Goal: Task Accomplishment & Management: Use online tool/utility

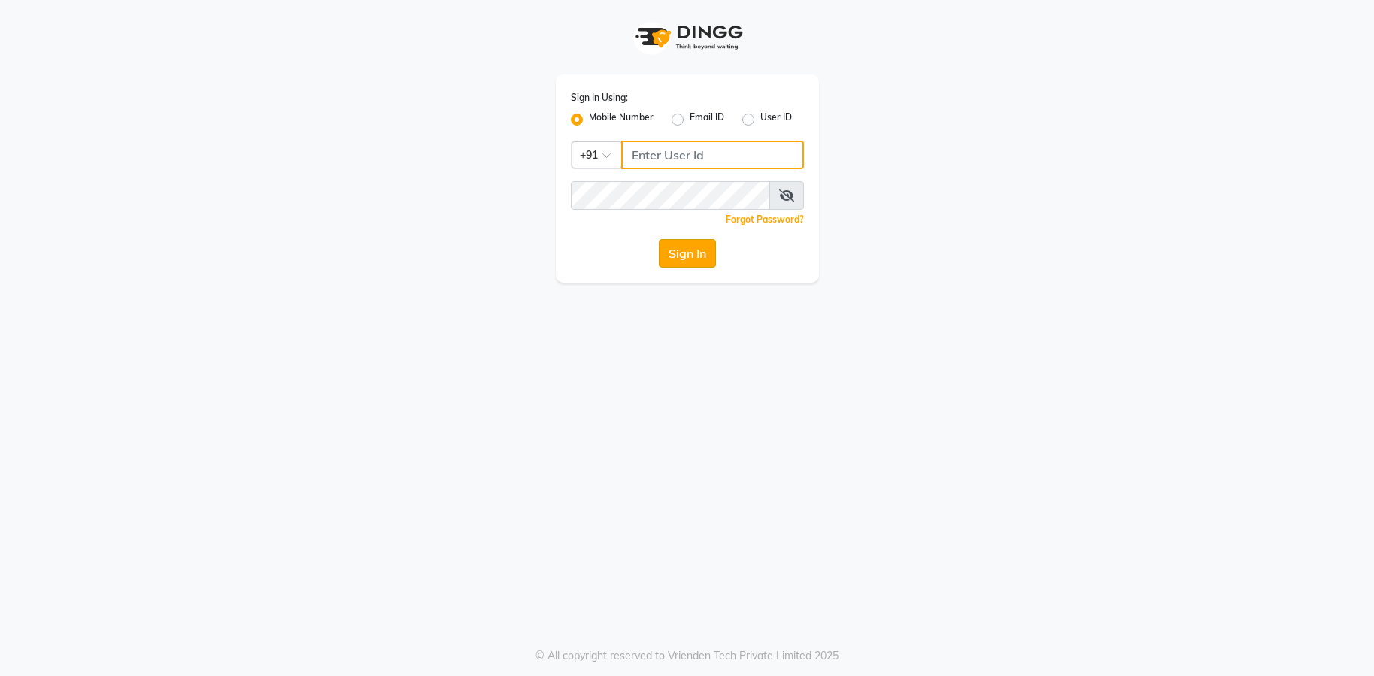
type input "9082053531"
click at [693, 262] on button "Sign In" at bounding box center [687, 253] width 57 height 29
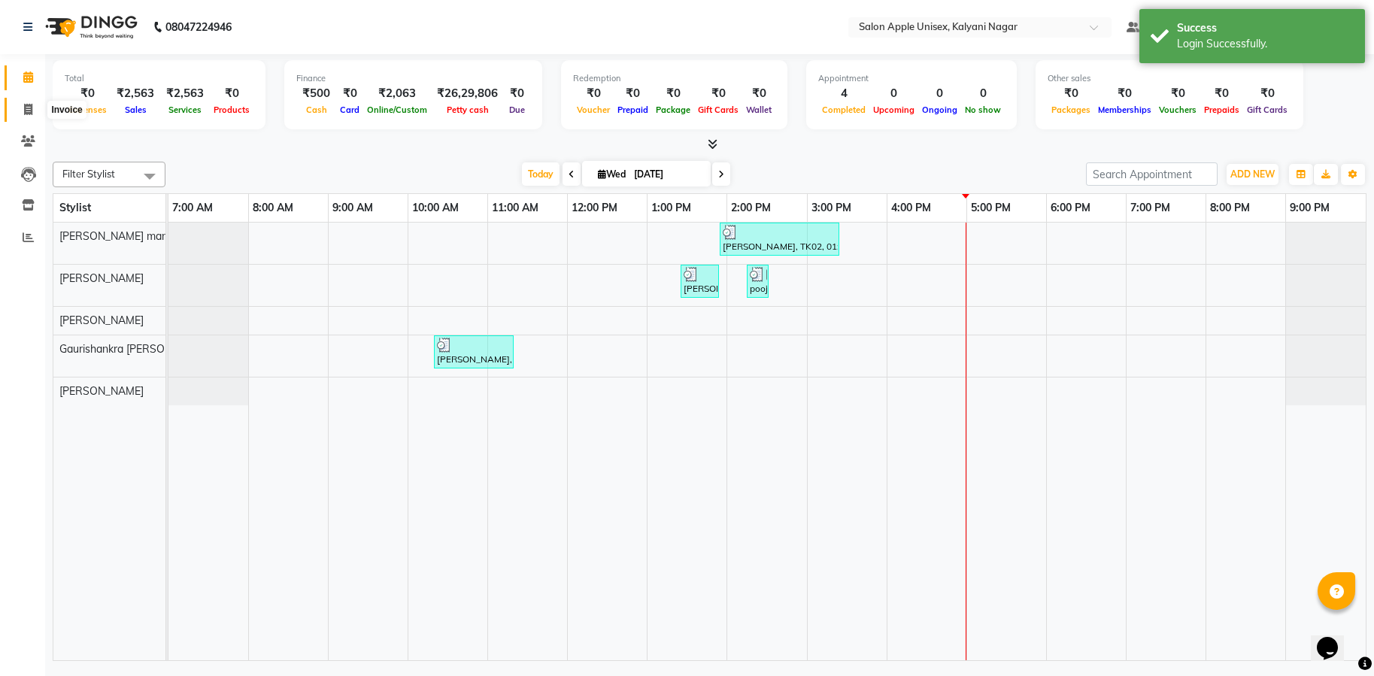
click at [30, 108] on icon at bounding box center [28, 109] width 8 height 11
select select "service"
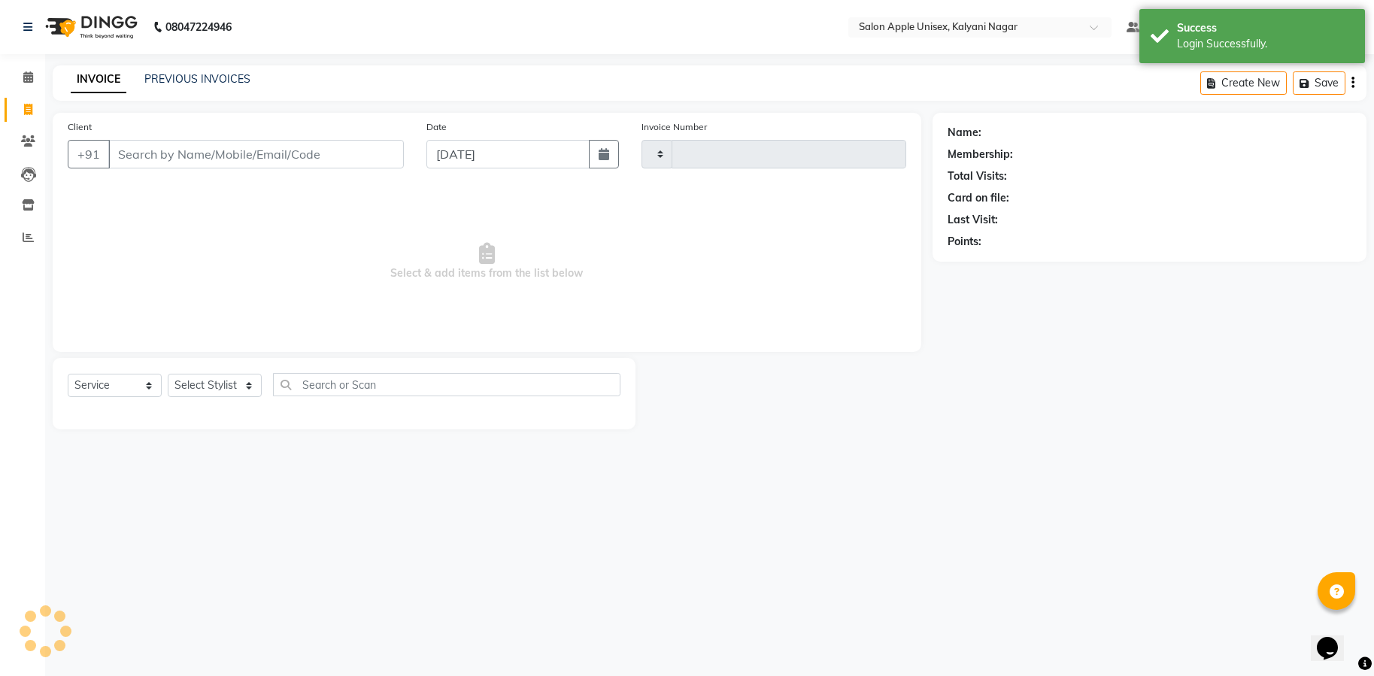
type input "1724"
select select "119"
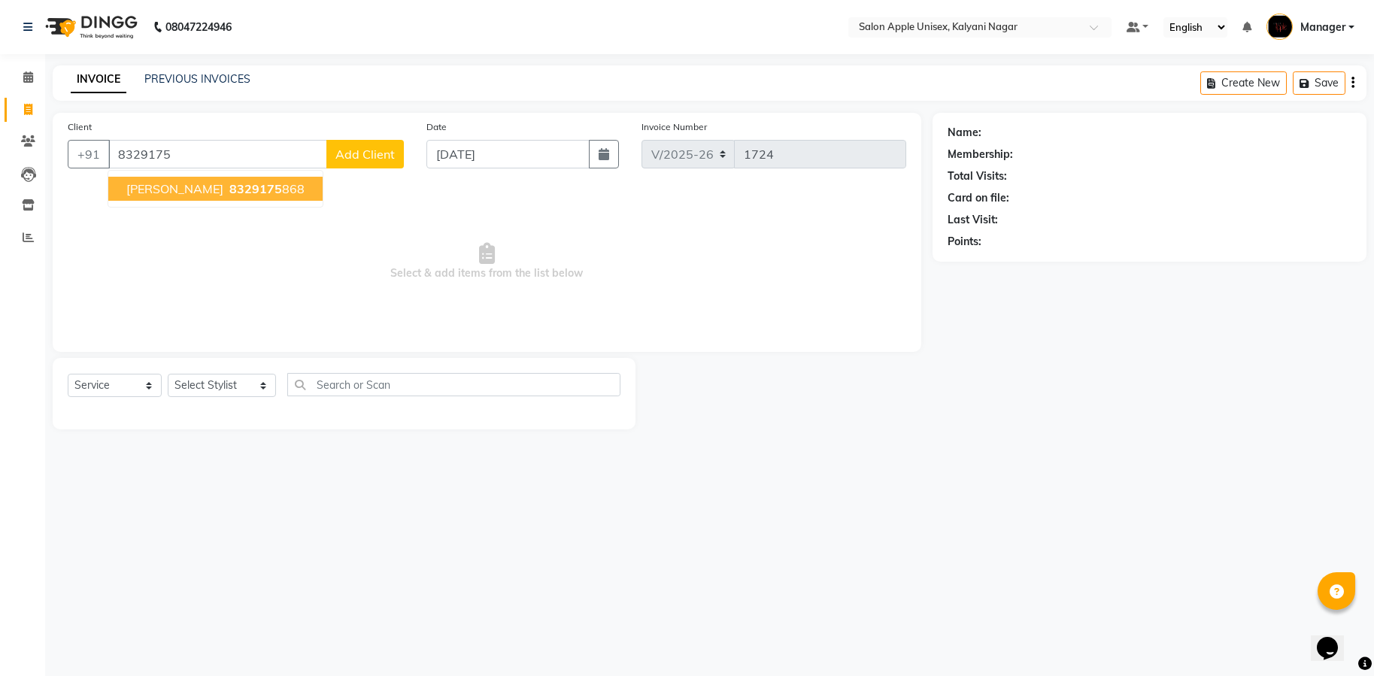
click at [147, 189] on span "ken George" at bounding box center [174, 188] width 97 height 15
type input "8329175868"
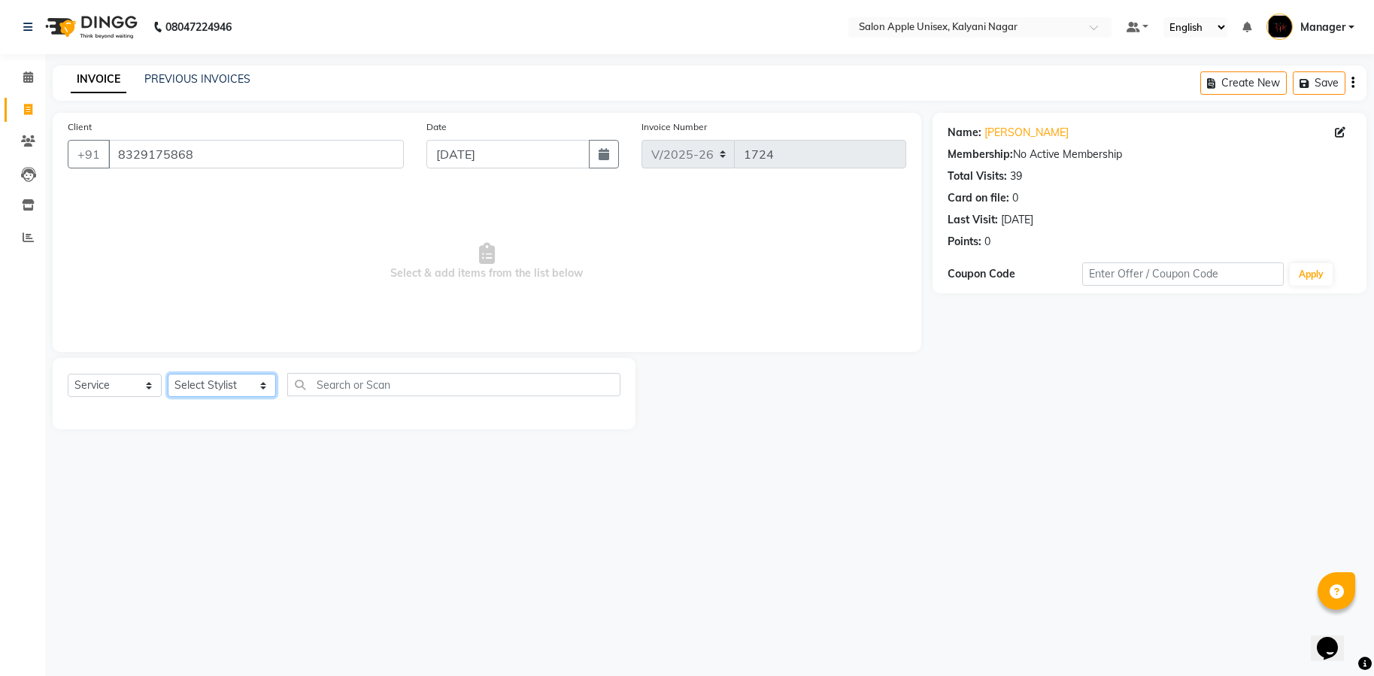
click at [244, 390] on select "Select Stylist Bhavana shinde Gaurishankra Gase Kirti (Owner) Mahesh Nikam Mana…" at bounding box center [222, 385] width 108 height 23
select select "89816"
click at [168, 374] on select "Select Stylist Bhavana shinde Gaurishankra Gase Kirti (Owner) Mahesh Nikam Mana…" at bounding box center [222, 385] width 108 height 23
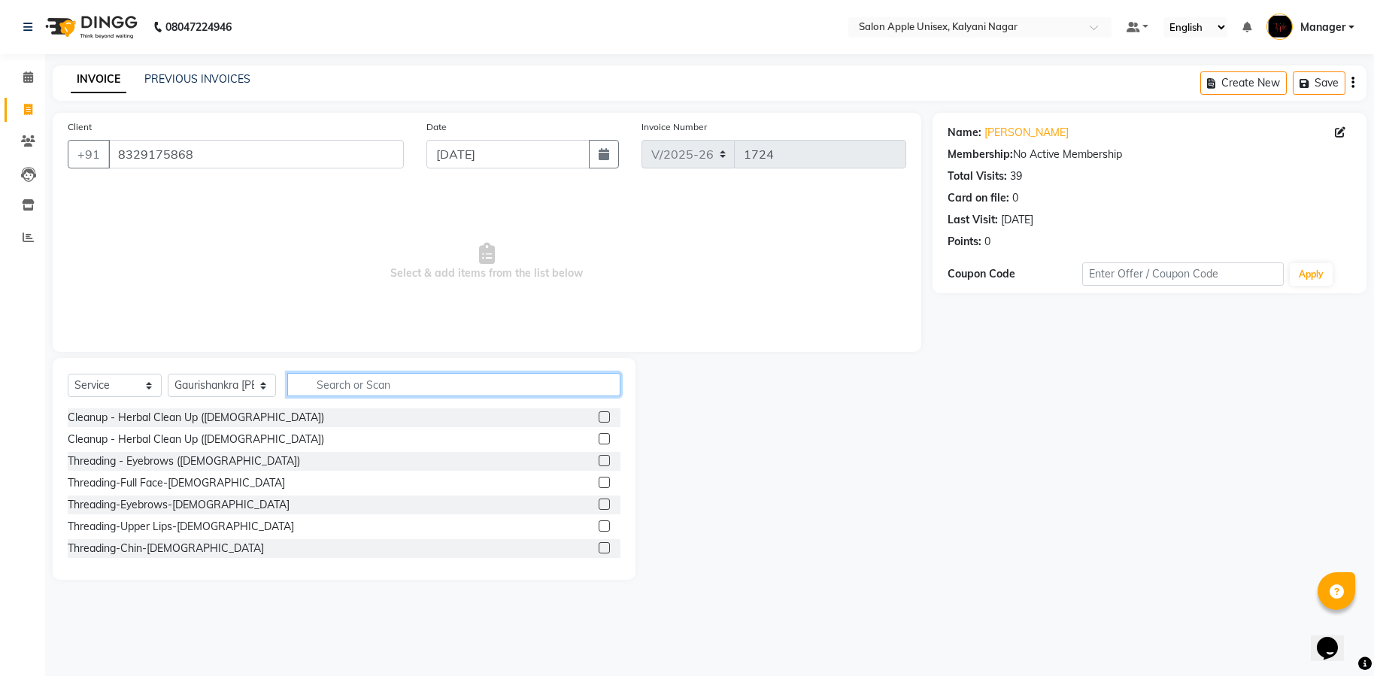
click at [341, 389] on input "text" at bounding box center [453, 384] width 333 height 23
click at [311, 464] on div "Threading - Eyebrows (Male)" at bounding box center [344, 461] width 553 height 19
click at [599, 440] on label at bounding box center [604, 438] width 11 height 11
click at [599, 440] on input "checkbox" at bounding box center [604, 440] width 10 height 10
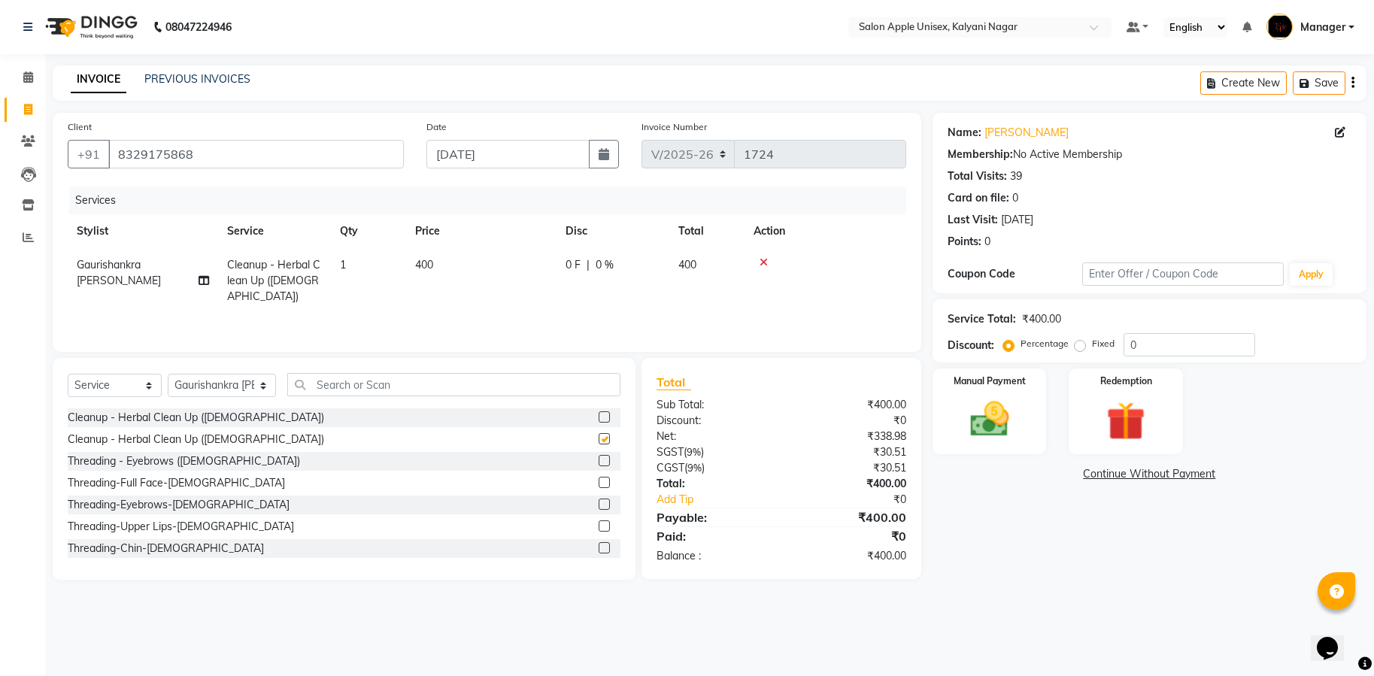
checkbox input "false"
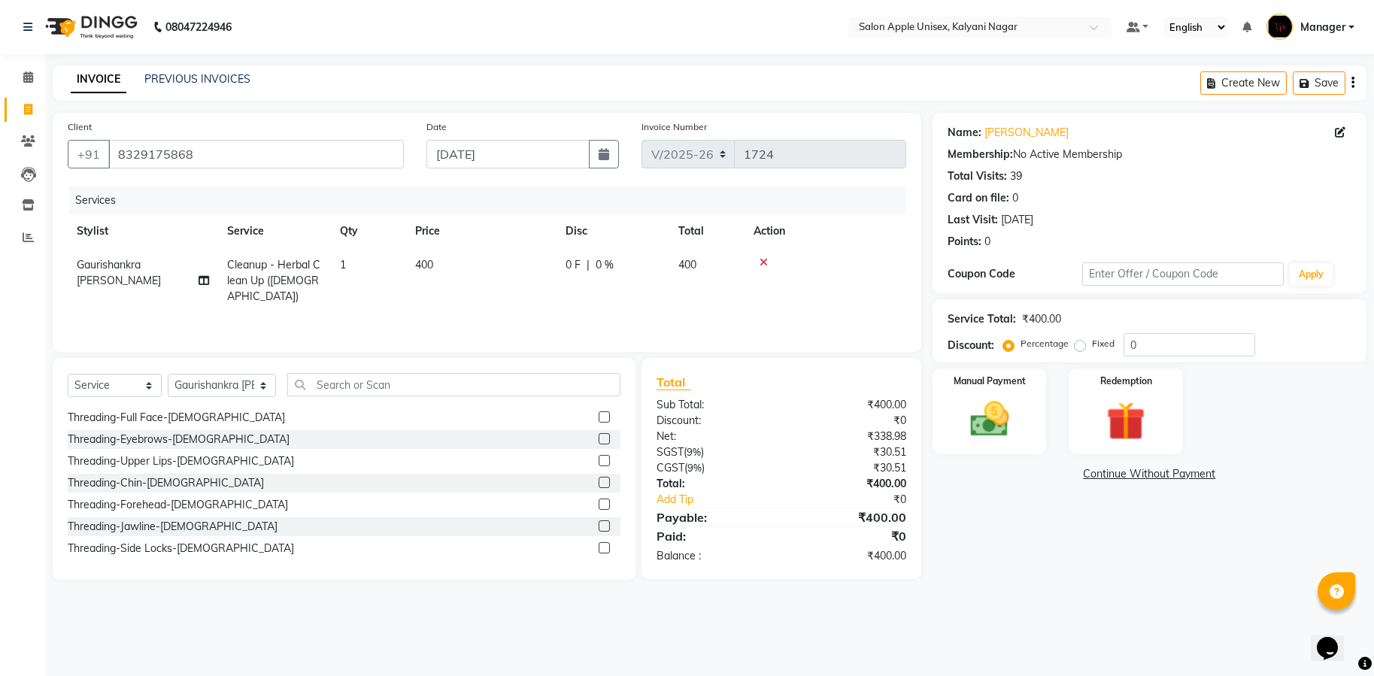
scroll to position [113, 0]
click at [599, 541] on label at bounding box center [604, 543] width 11 height 11
click at [599, 541] on input "checkbox" at bounding box center [604, 545] width 10 height 10
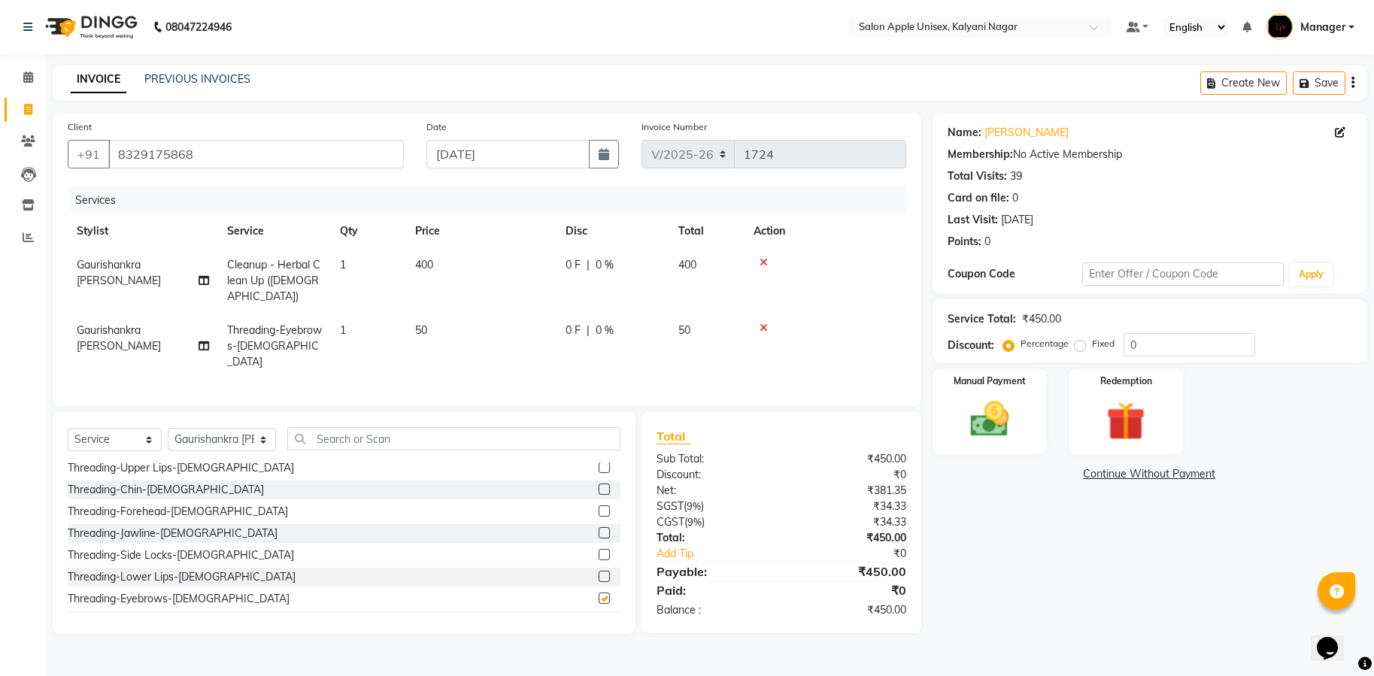
checkbox input "false"
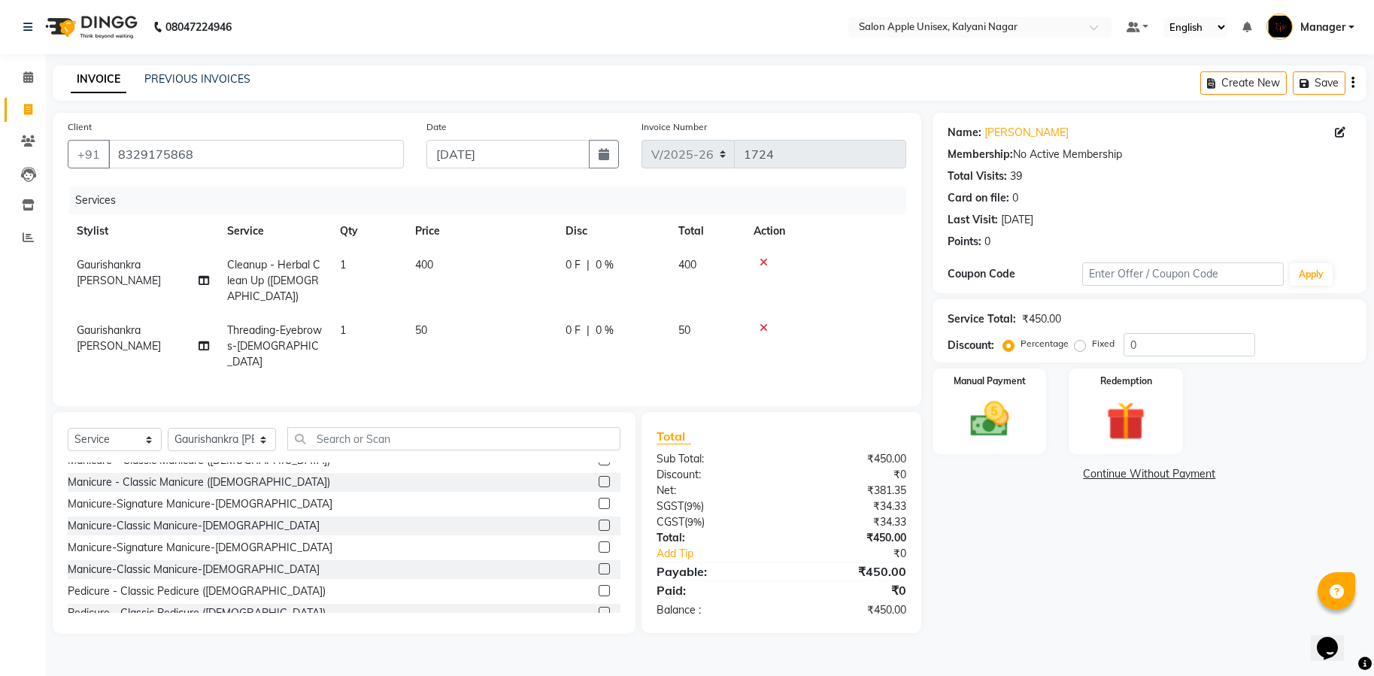
scroll to position [451, 0]
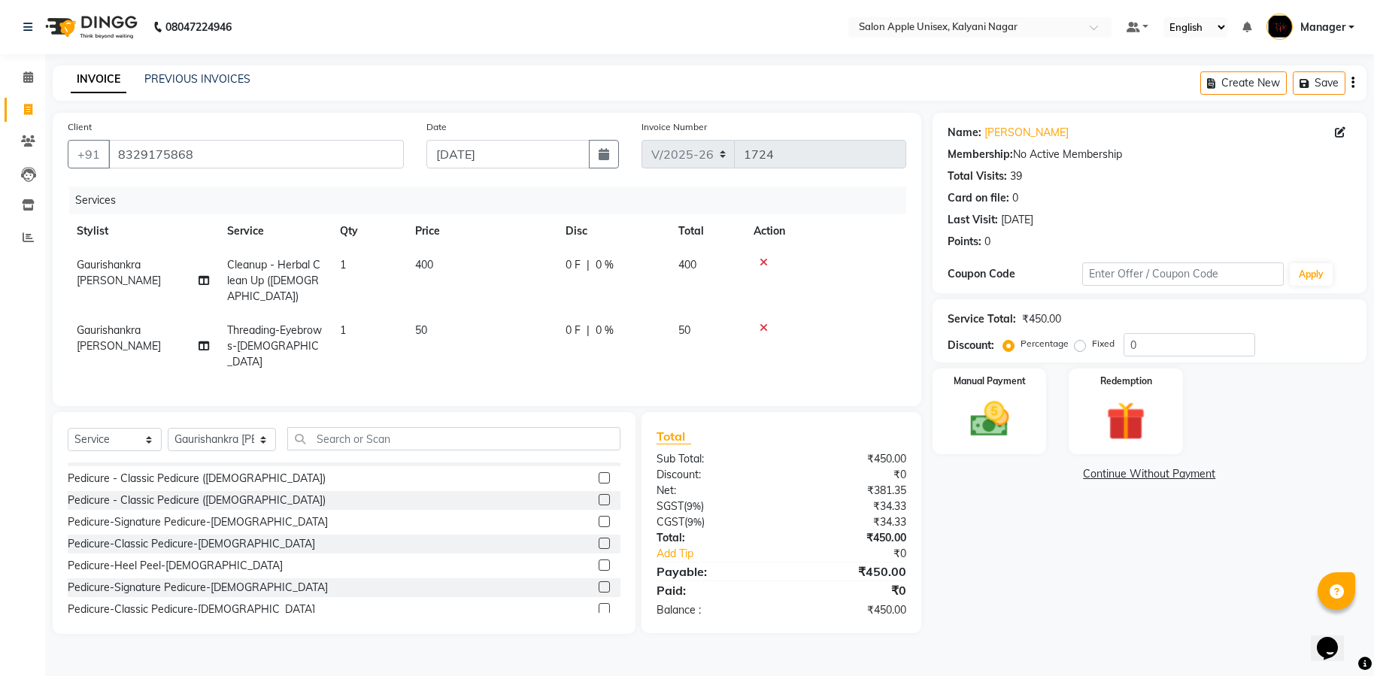
click at [599, 581] on label at bounding box center [604, 586] width 11 height 11
click at [599, 583] on input "checkbox" at bounding box center [604, 588] width 10 height 10
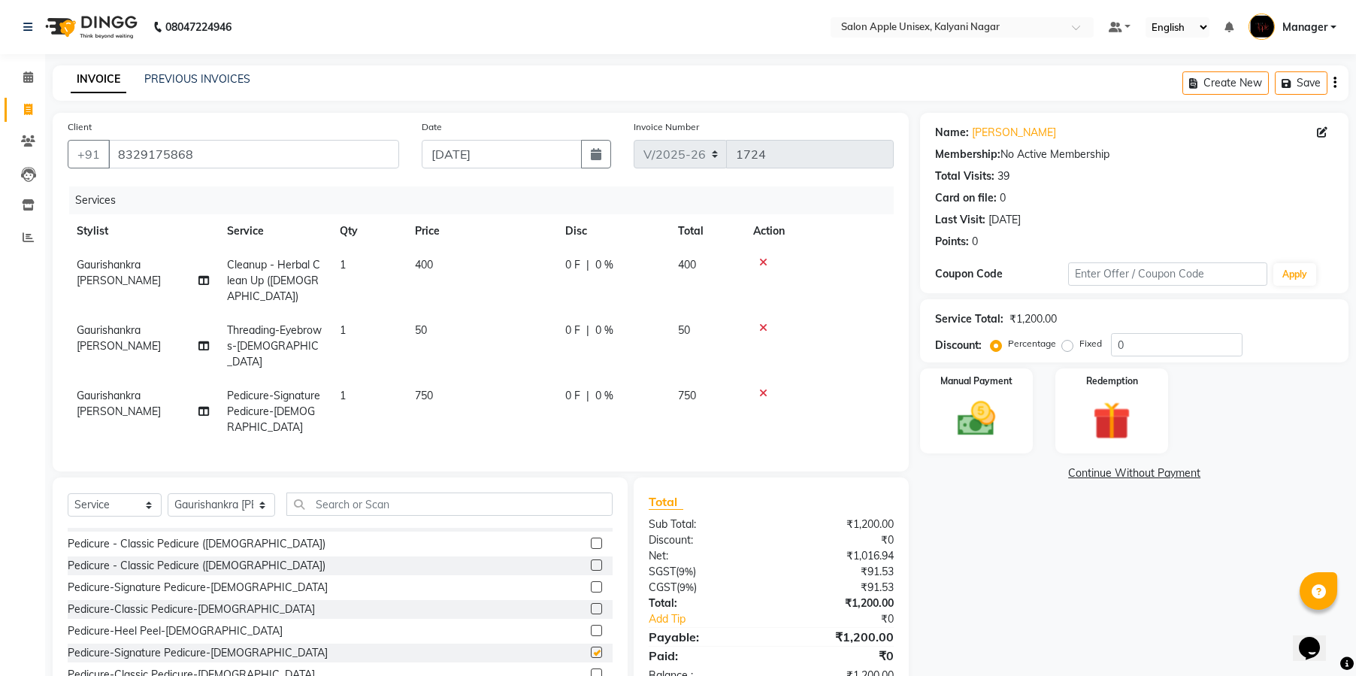
checkbox input "false"
drag, startPoint x: 760, startPoint y: 364, endPoint x: 781, endPoint y: 365, distance: 21.1
click at [780, 379] on td at bounding box center [819, 411] width 150 height 65
drag, startPoint x: 759, startPoint y: 363, endPoint x: 799, endPoint y: 335, distance: 48.6
click at [793, 346] on tbody "Gaurishankra Gase Cleanup - Herbal Clean Up (Male) 1 400 0 F | 0 % 400 Gaurisha…" at bounding box center [481, 346] width 826 height 196
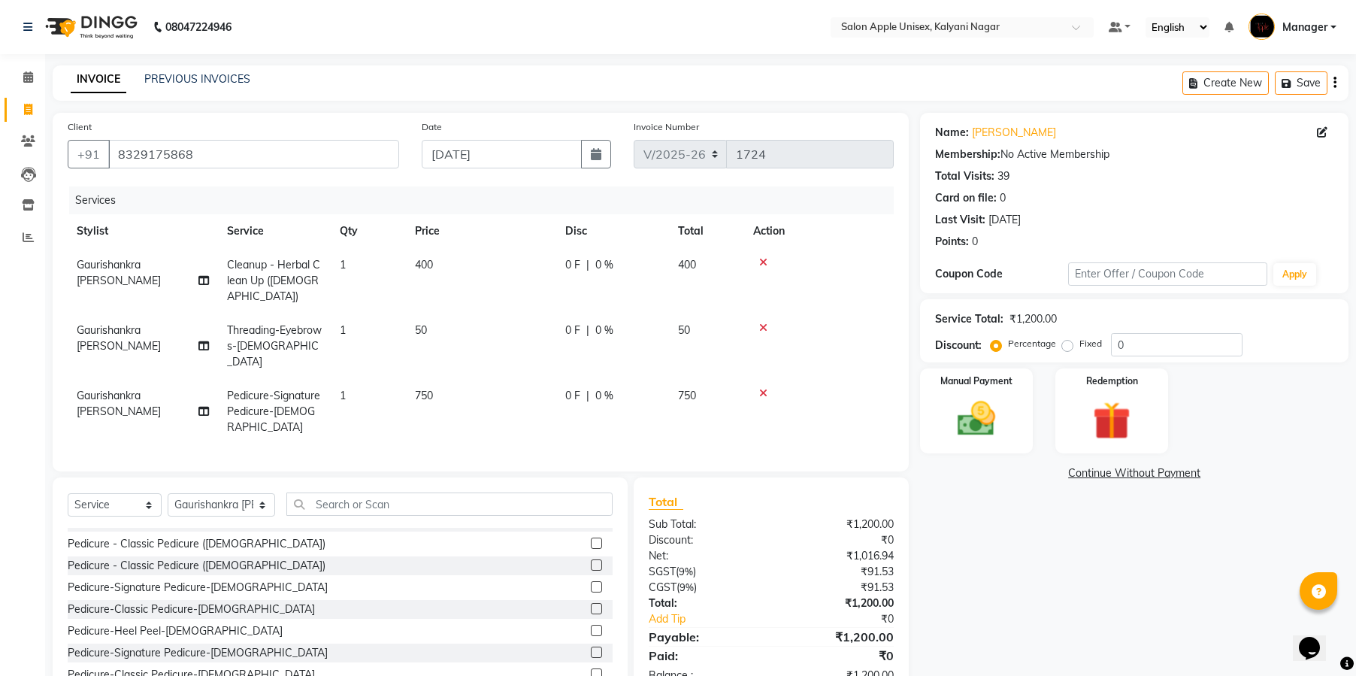
click at [813, 181] on div "Client +91 8329175868 Date 03-09-2025 Invoice Number V/2025 V/2025-26 1724 Serv…" at bounding box center [481, 292] width 856 height 359
click at [768, 260] on div at bounding box center [819, 262] width 132 height 11
click at [761, 323] on icon at bounding box center [763, 328] width 8 height 11
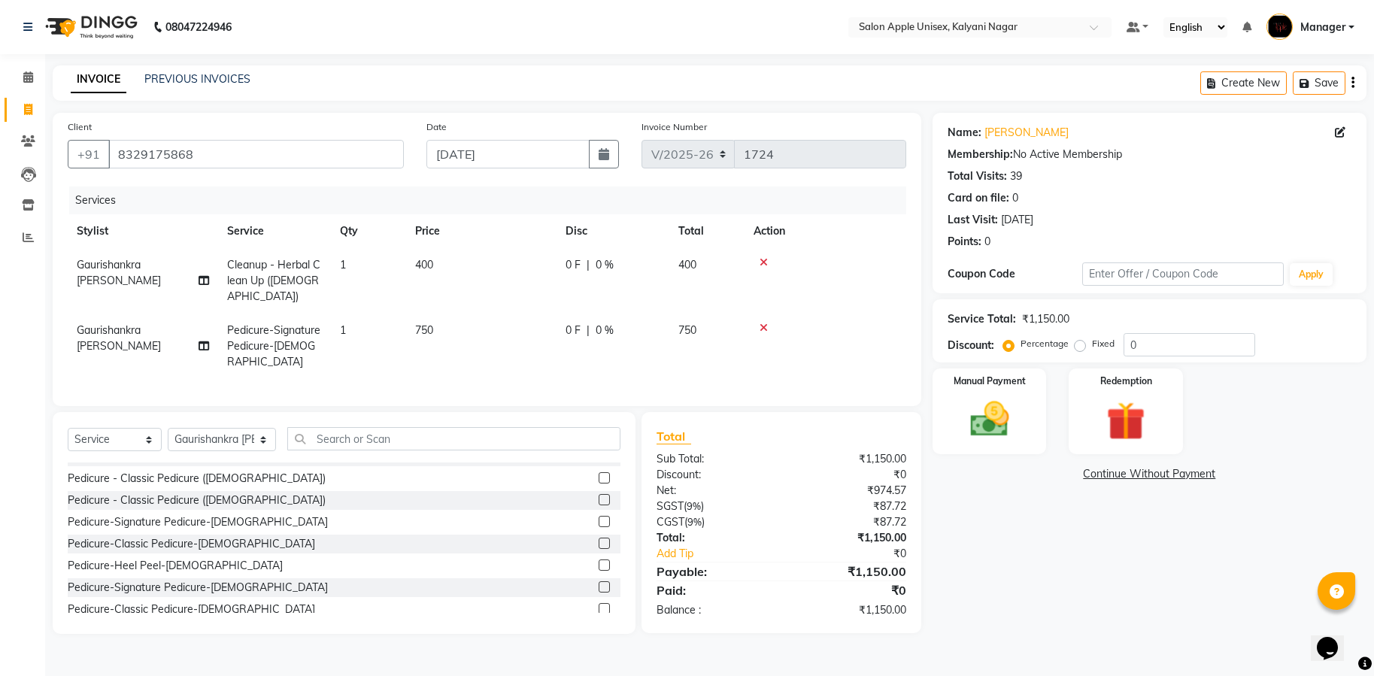
click at [765, 323] on icon at bounding box center [763, 328] width 8 height 11
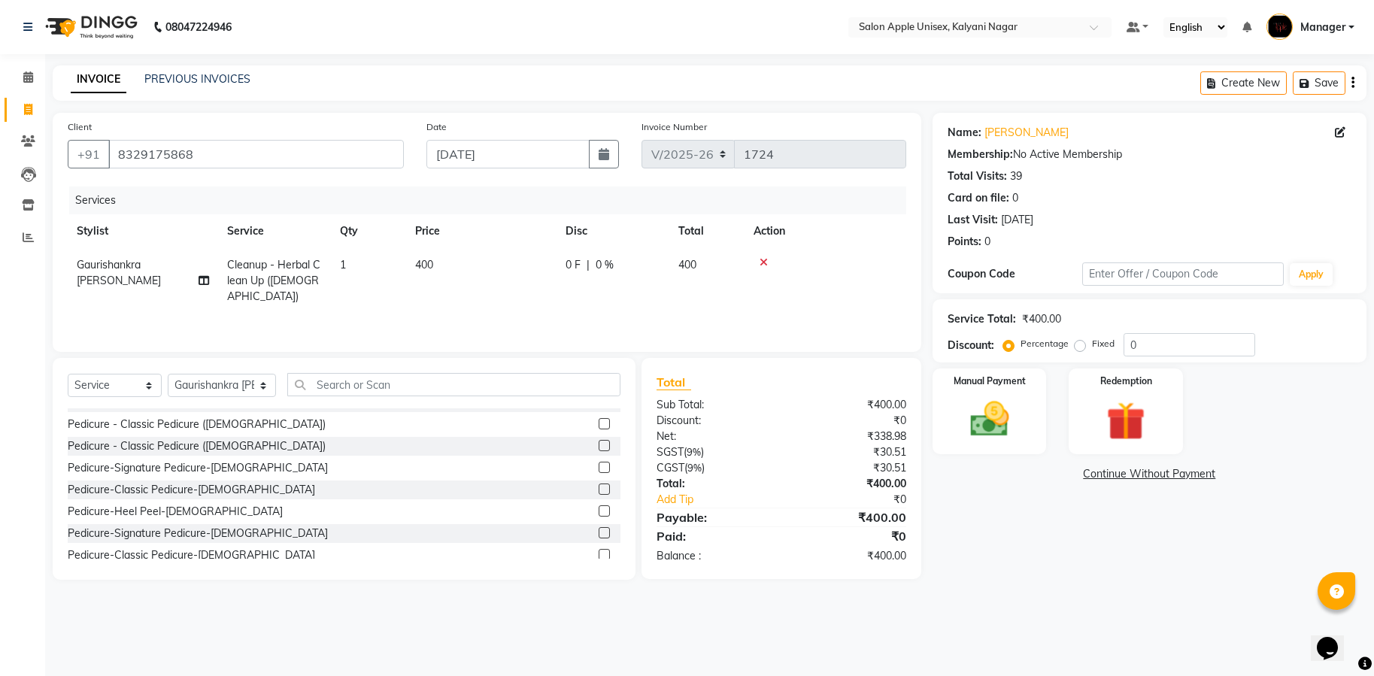
click at [766, 264] on icon at bounding box center [763, 262] width 8 height 11
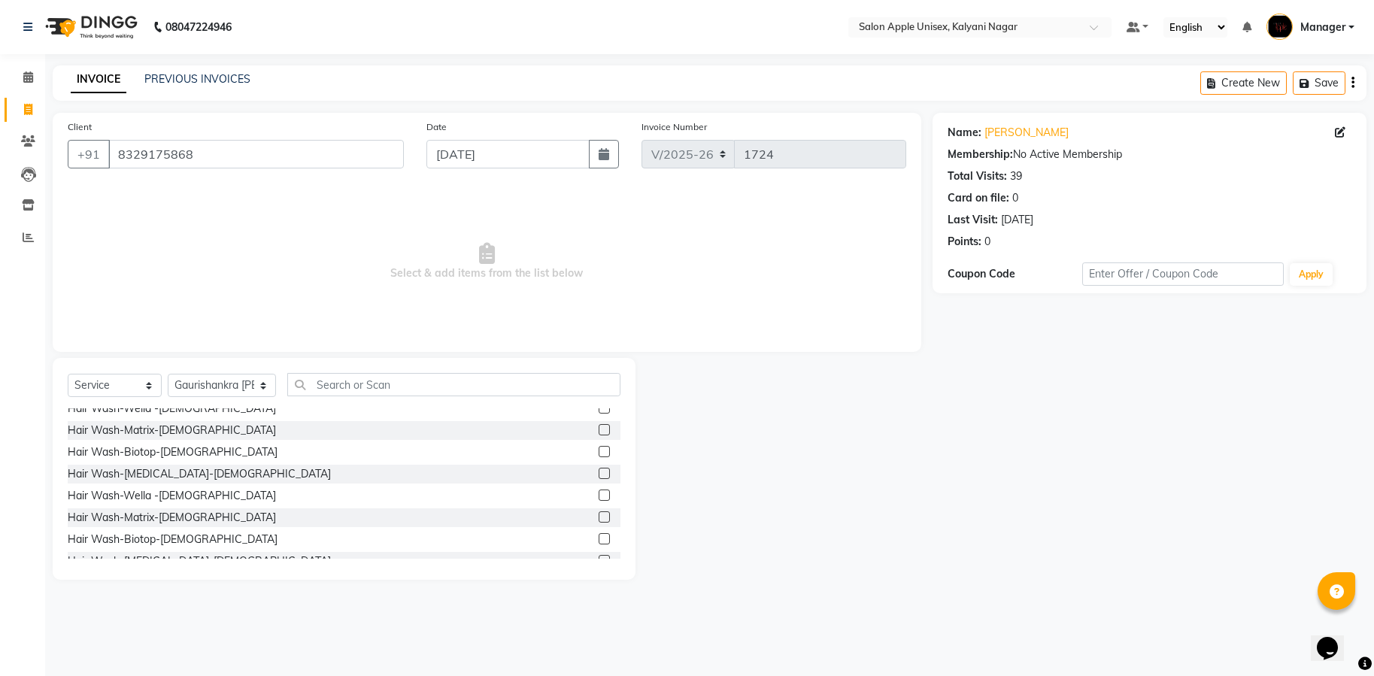
scroll to position [790, 0]
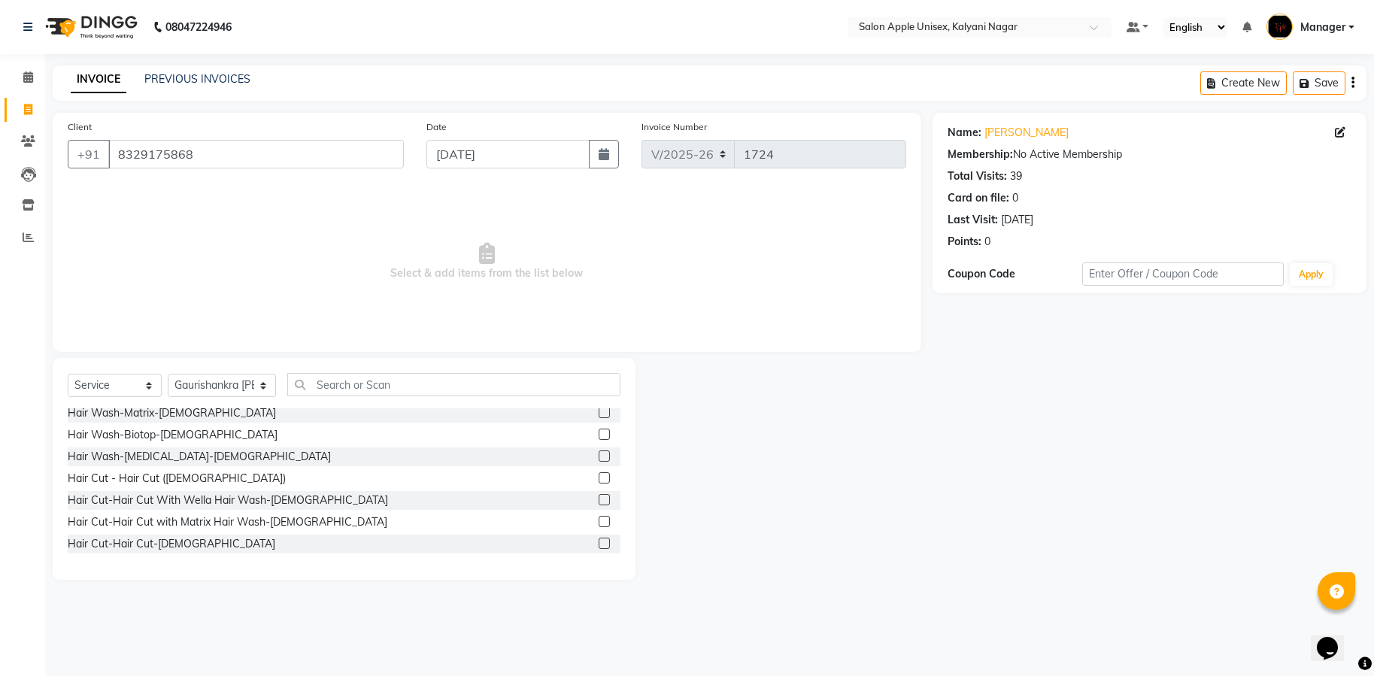
click at [430, 461] on div "Hair Wash-Botox-Male" at bounding box center [344, 456] width 553 height 19
click at [599, 456] on label at bounding box center [604, 455] width 11 height 11
click at [599, 456] on input "checkbox" at bounding box center [604, 457] width 10 height 10
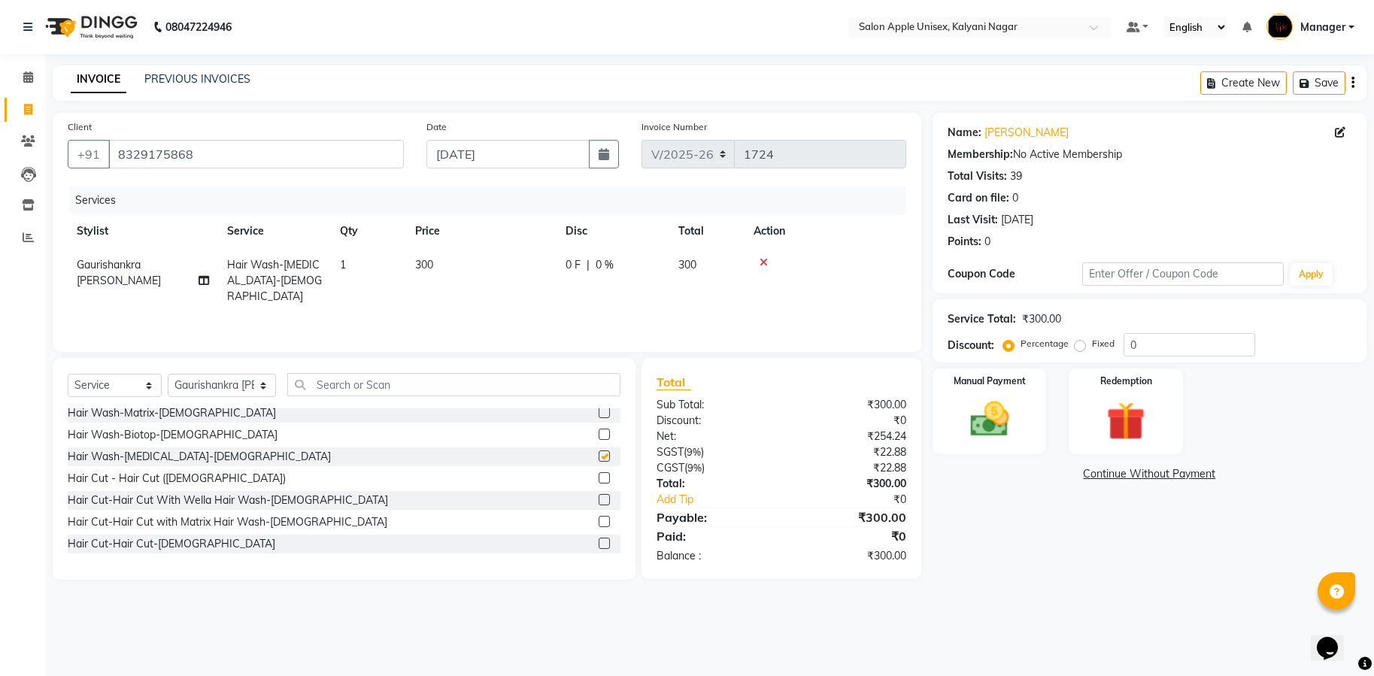
checkbox input "false"
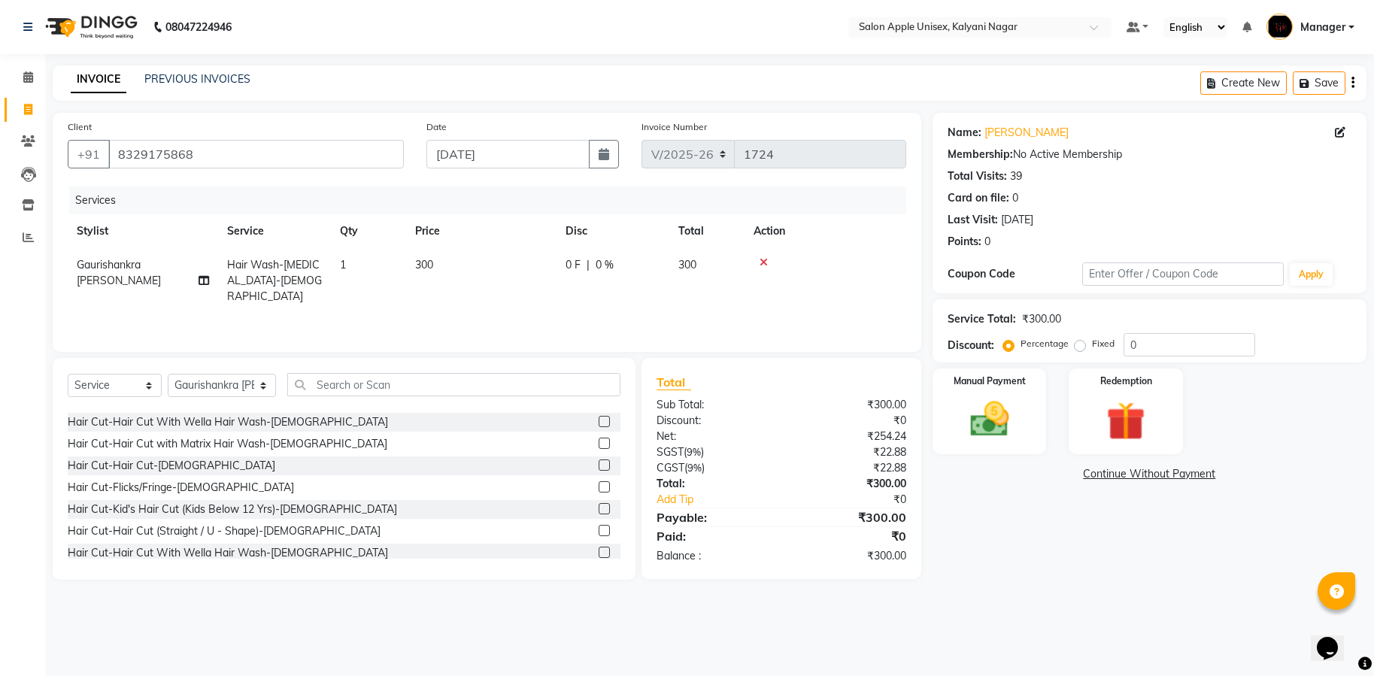
scroll to position [902, 0]
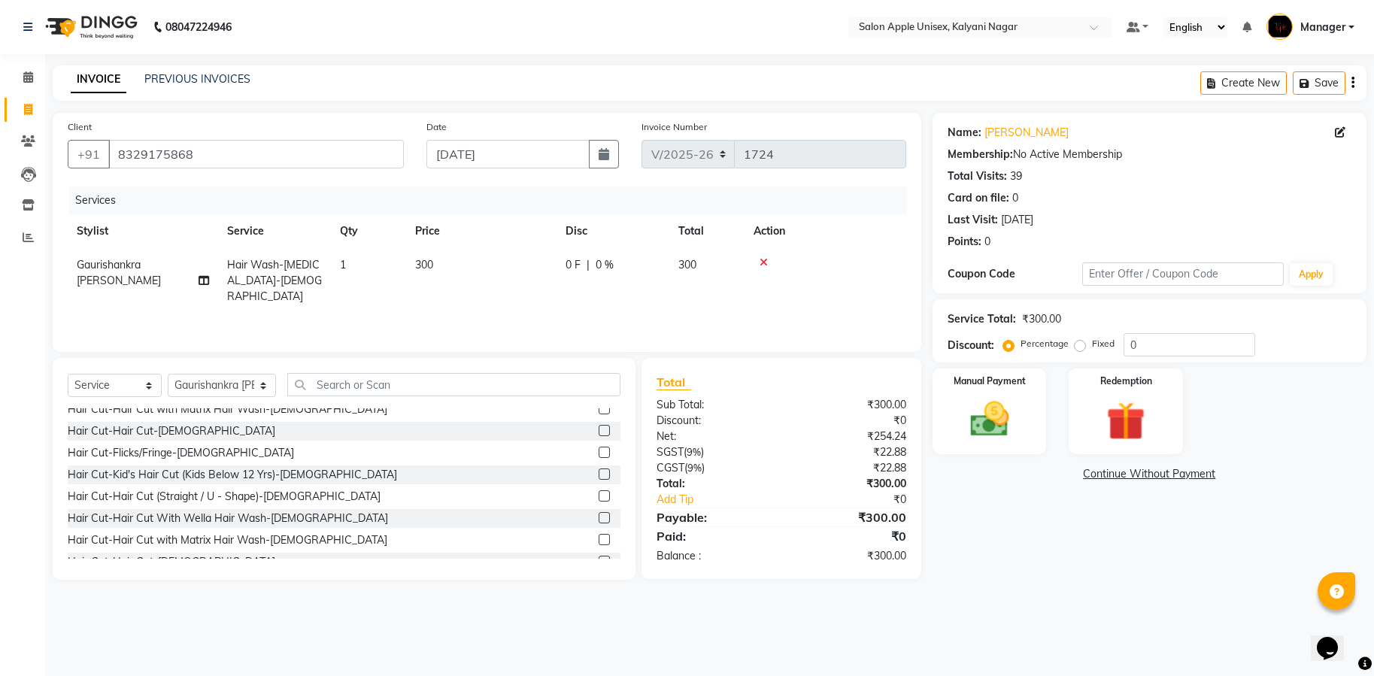
click at [546, 526] on div "Hair Cut-Hair Cut With Wella Hair Wash-Male" at bounding box center [344, 518] width 553 height 19
click at [599, 517] on label at bounding box center [604, 517] width 11 height 11
click at [599, 517] on input "checkbox" at bounding box center [604, 519] width 10 height 10
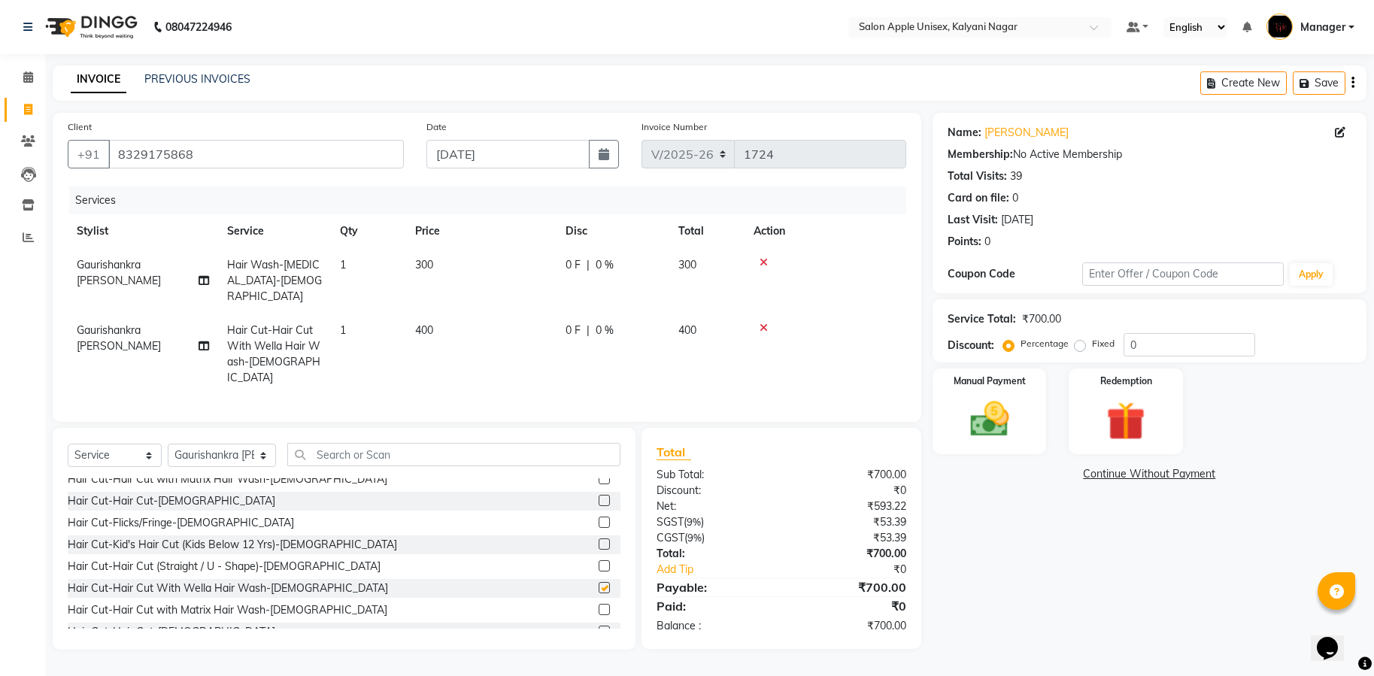
checkbox input "false"
click at [762, 323] on icon at bounding box center [763, 328] width 8 height 11
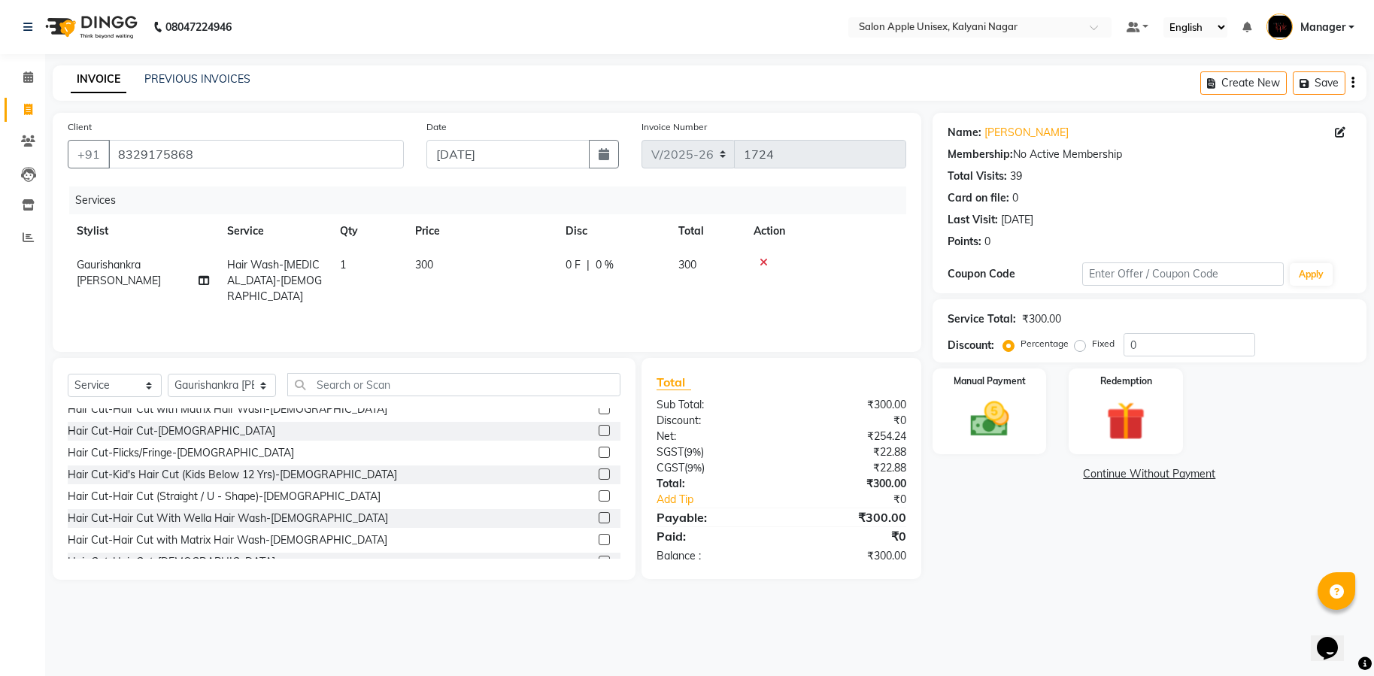
click at [762, 261] on icon at bounding box center [763, 262] width 8 height 11
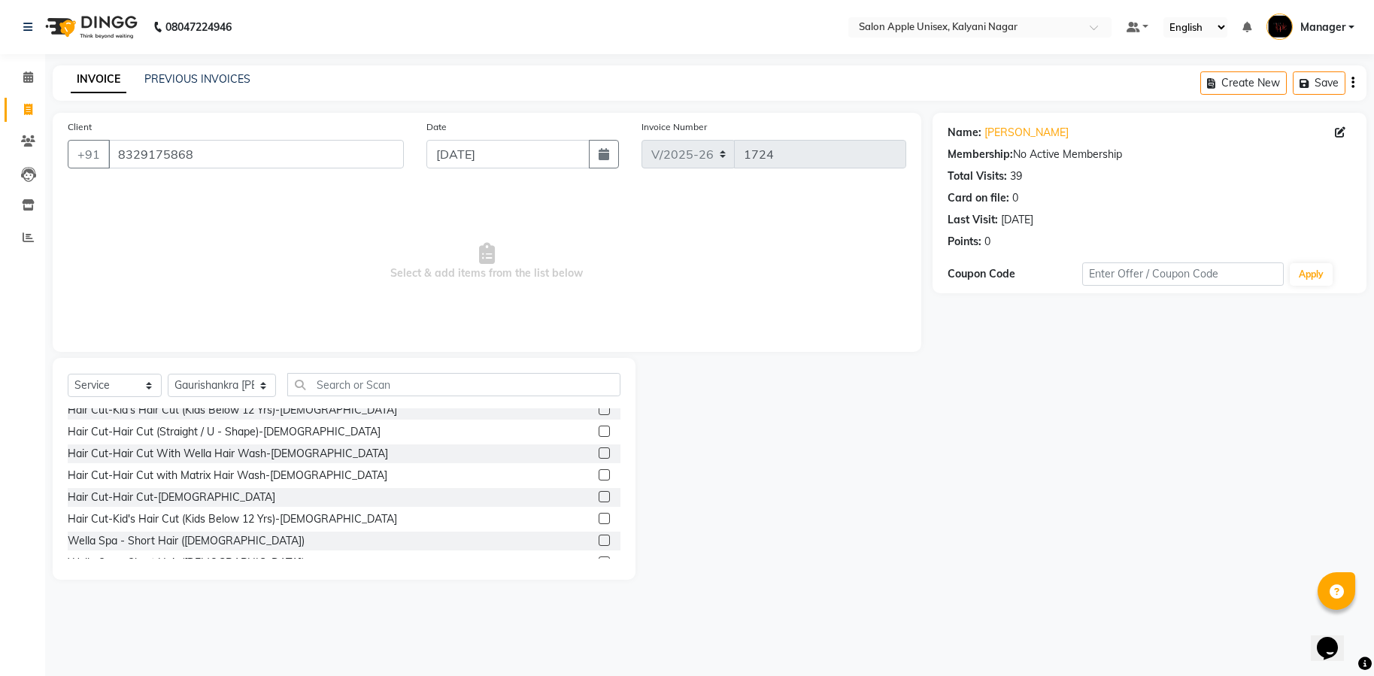
scroll to position [1015, 0]
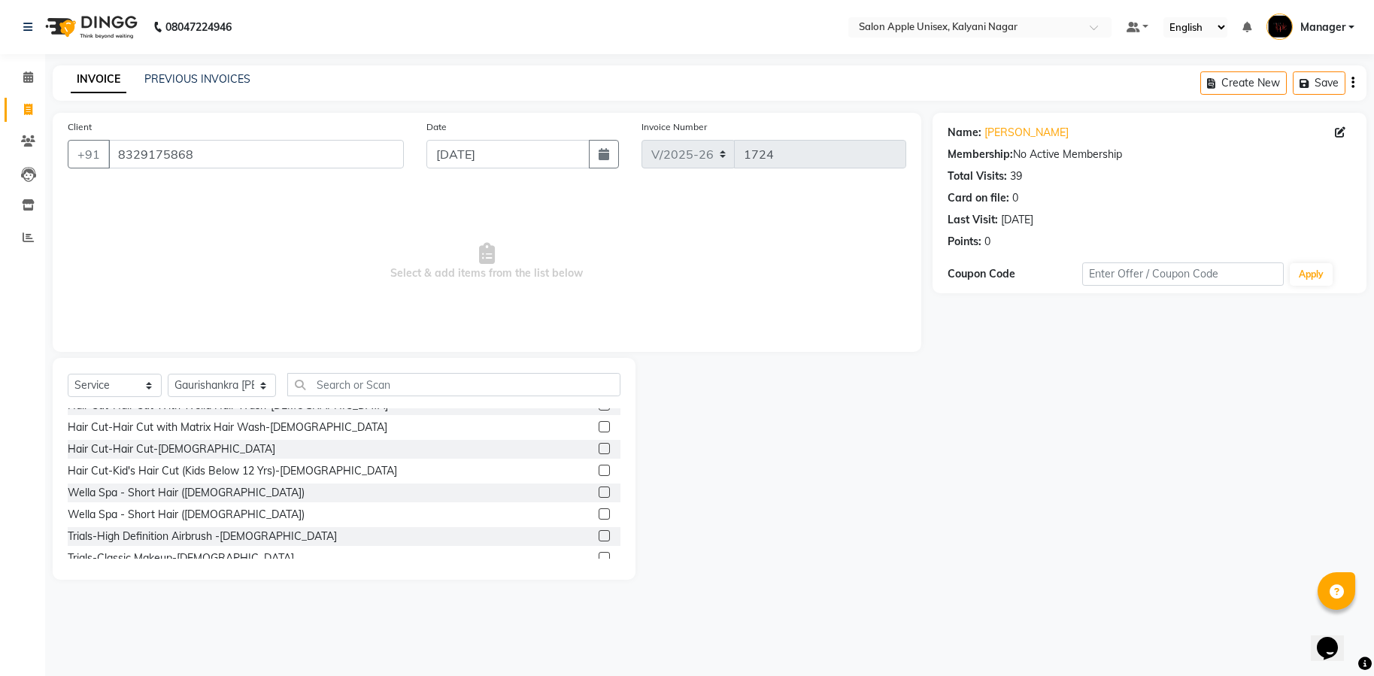
click at [599, 512] on label at bounding box center [604, 513] width 11 height 11
click at [599, 512] on input "checkbox" at bounding box center [604, 515] width 10 height 10
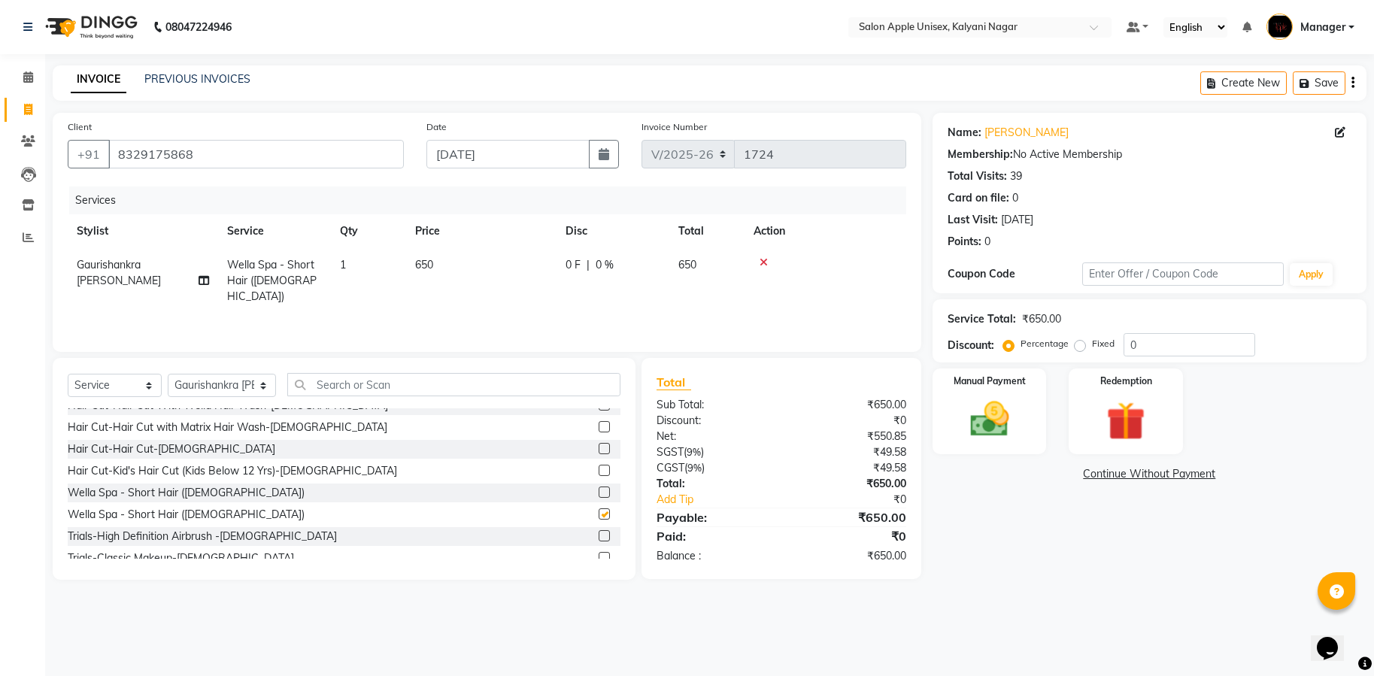
checkbox input "false"
click at [759, 259] on icon at bounding box center [763, 262] width 8 height 11
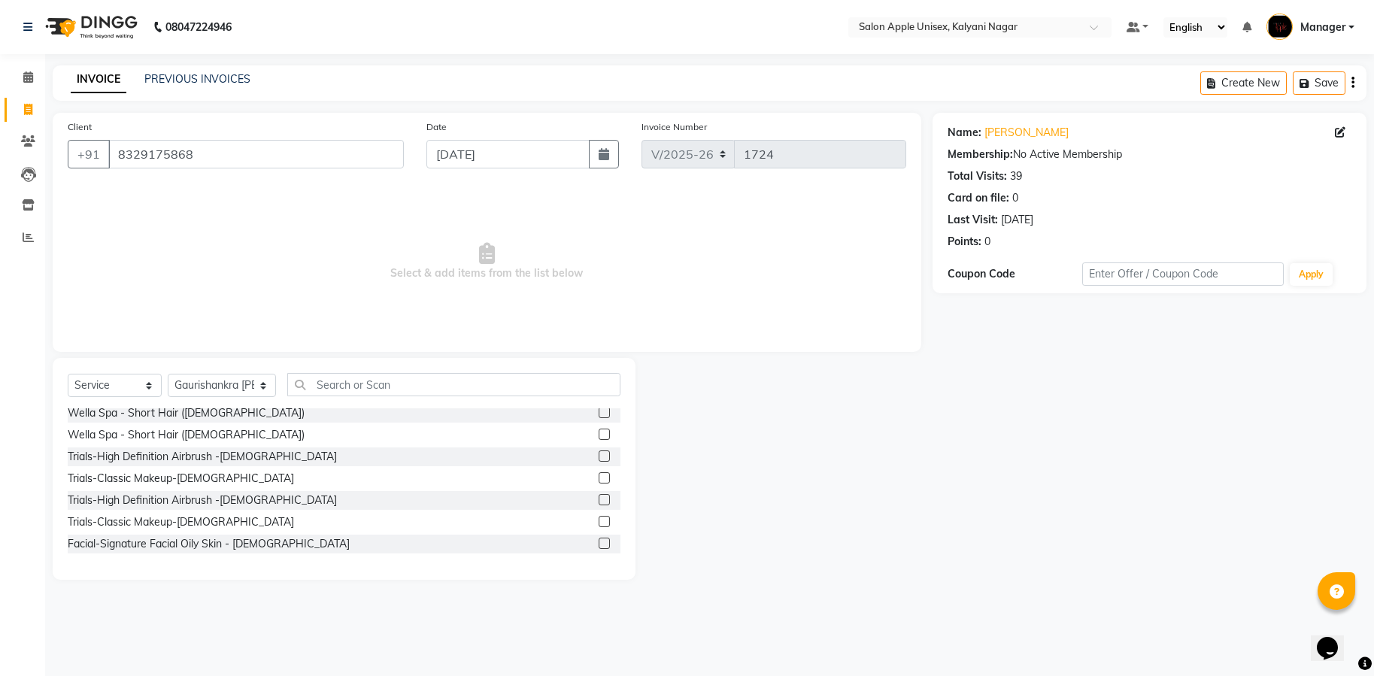
scroll to position [1128, 0]
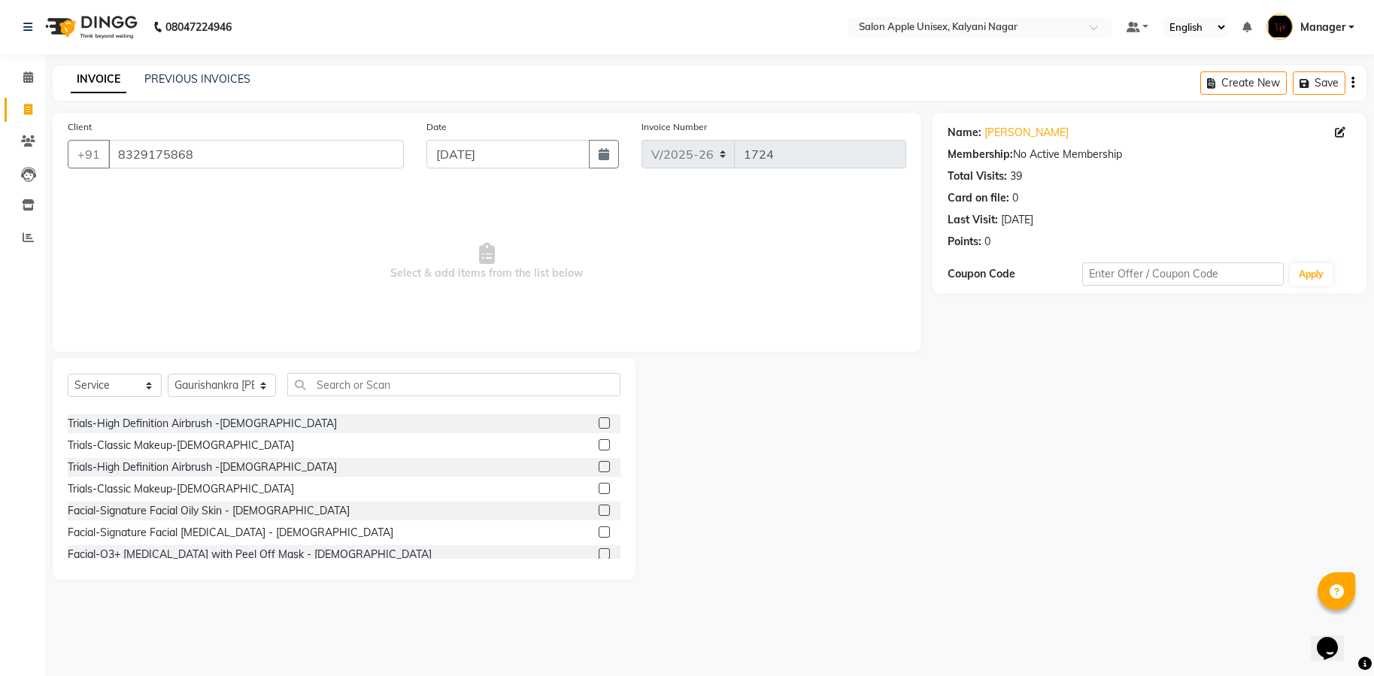
click at [599, 469] on label at bounding box center [604, 466] width 11 height 11
click at [599, 469] on input "checkbox" at bounding box center [604, 467] width 10 height 10
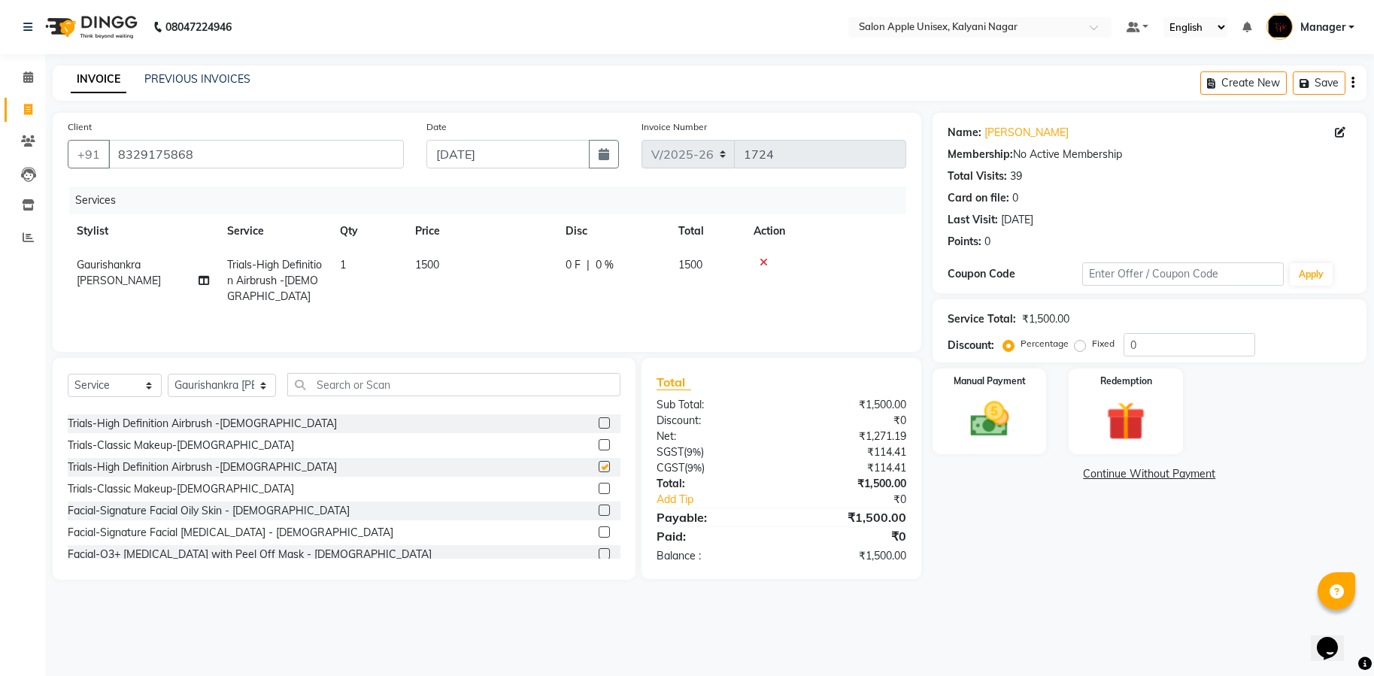
checkbox input "false"
click at [764, 265] on icon at bounding box center [763, 262] width 8 height 11
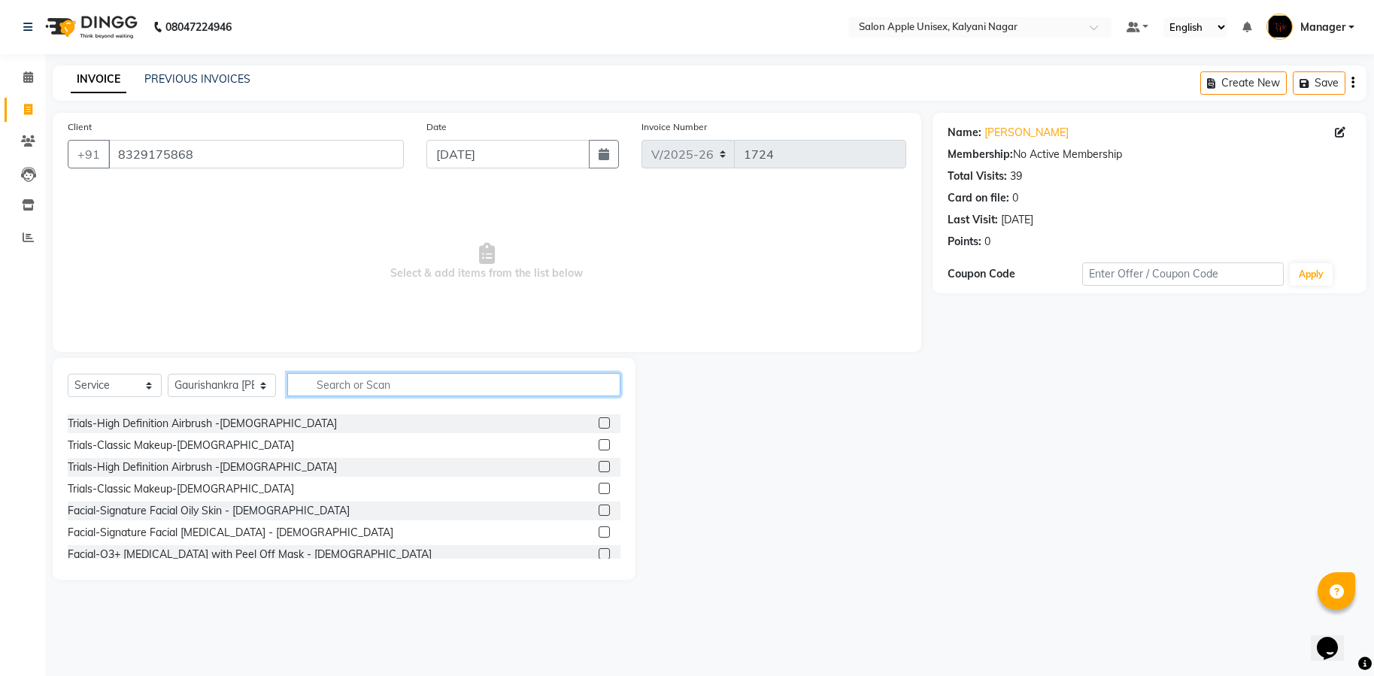
click at [444, 383] on input "text" at bounding box center [453, 384] width 333 height 23
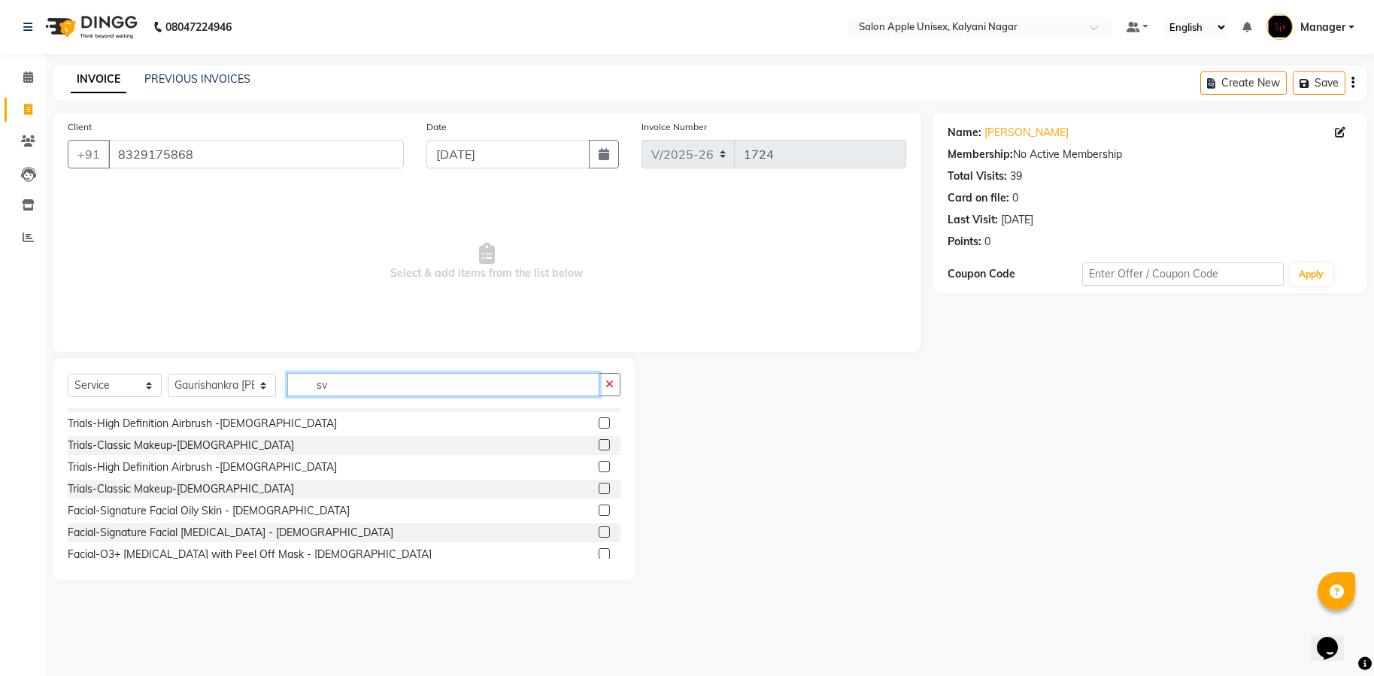
scroll to position [0, 0]
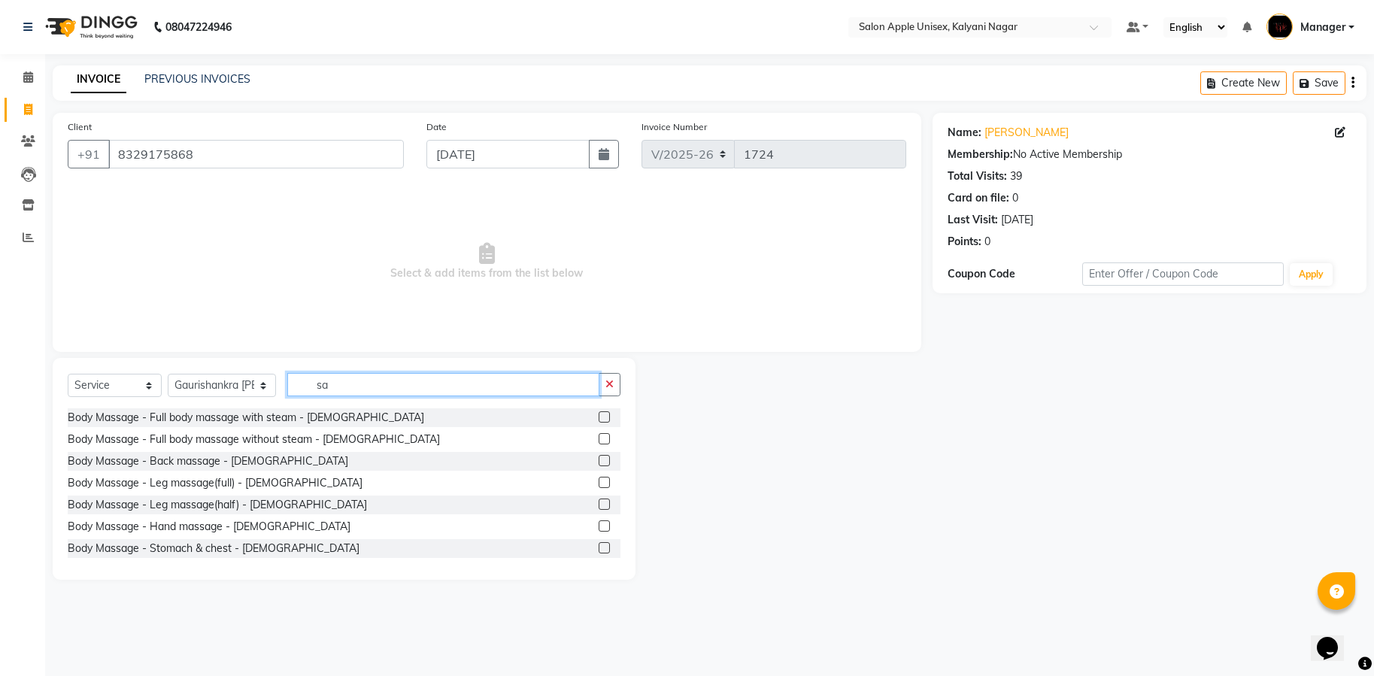
type input "sa"
click at [291, 463] on div "Body Massage - Back massage - Female" at bounding box center [344, 461] width 553 height 19
click at [599, 462] on label at bounding box center [604, 460] width 11 height 11
click at [599, 462] on input "checkbox" at bounding box center [604, 461] width 10 height 10
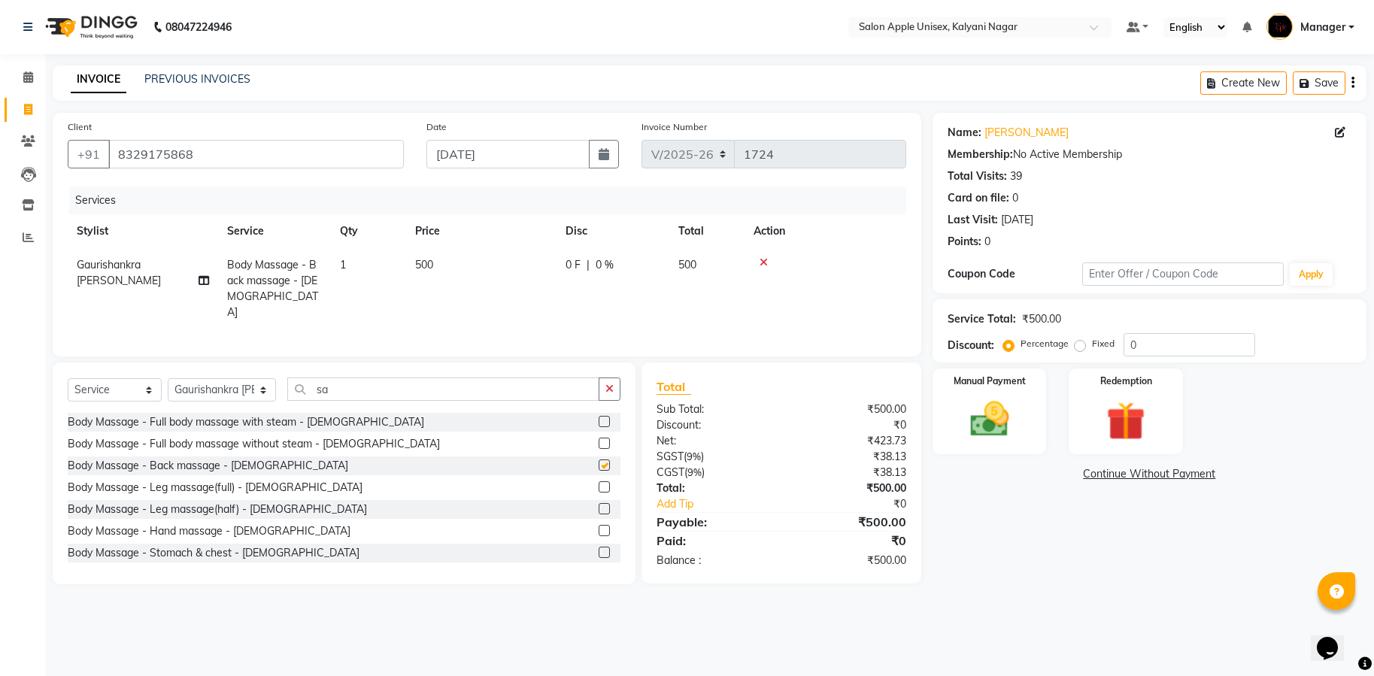
checkbox input "false"
click at [762, 264] on icon at bounding box center [763, 262] width 8 height 11
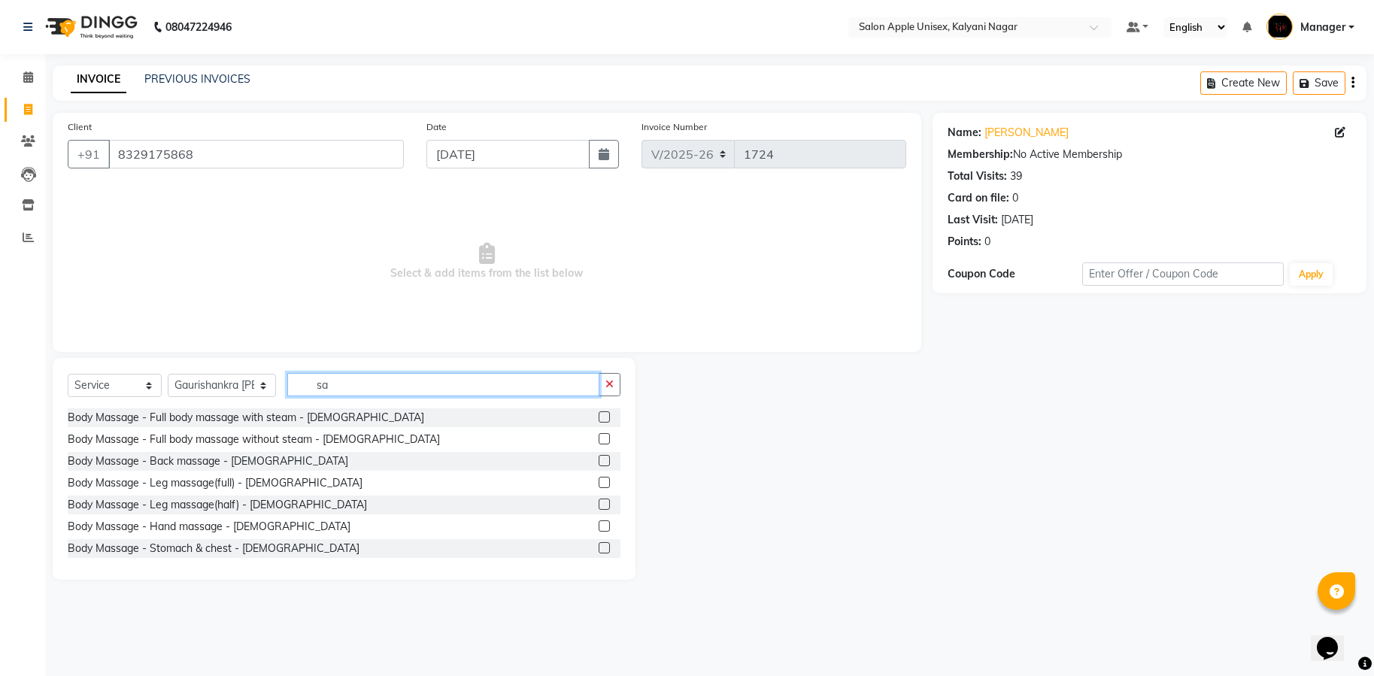
drag, startPoint x: 1306, startPoint y: 661, endPoint x: 317, endPoint y: 380, distance: 1027.8
click at [317, 380] on input "sa" at bounding box center [443, 384] width 312 height 23
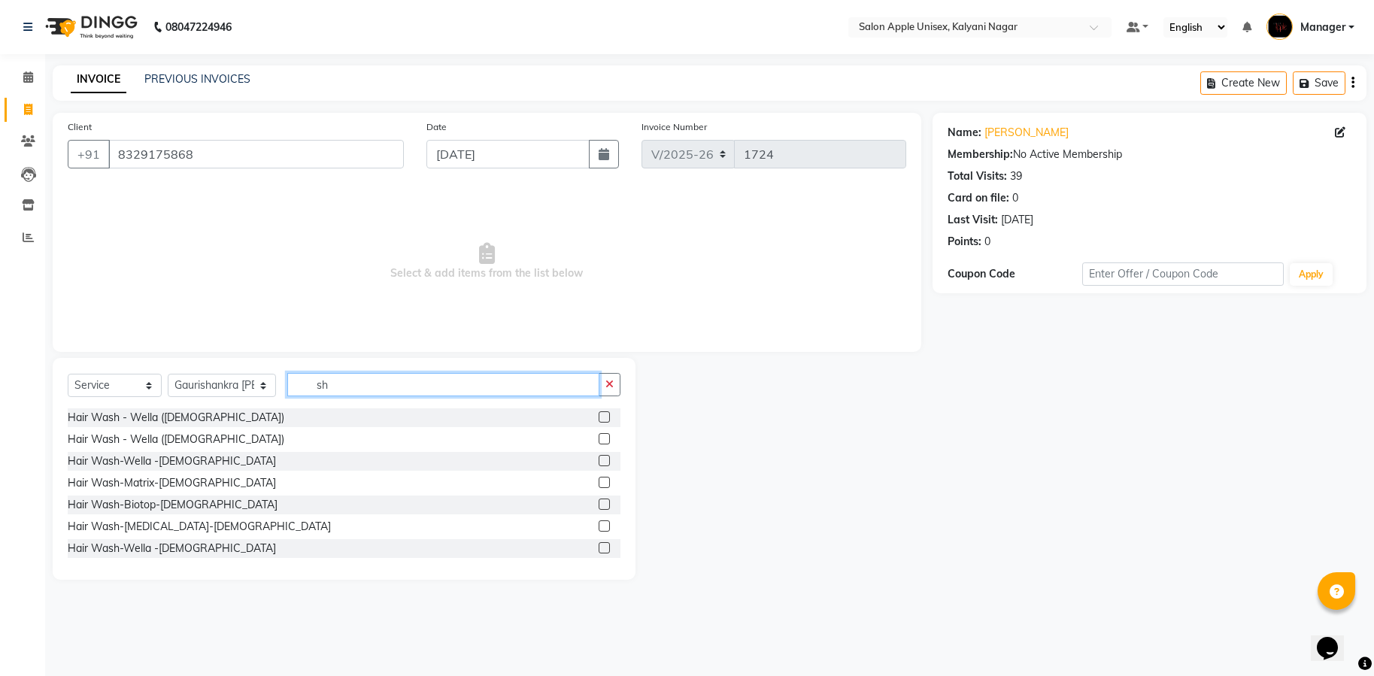
type input "sh"
click at [599, 440] on label at bounding box center [604, 438] width 11 height 11
click at [599, 440] on input "checkbox" at bounding box center [604, 440] width 10 height 10
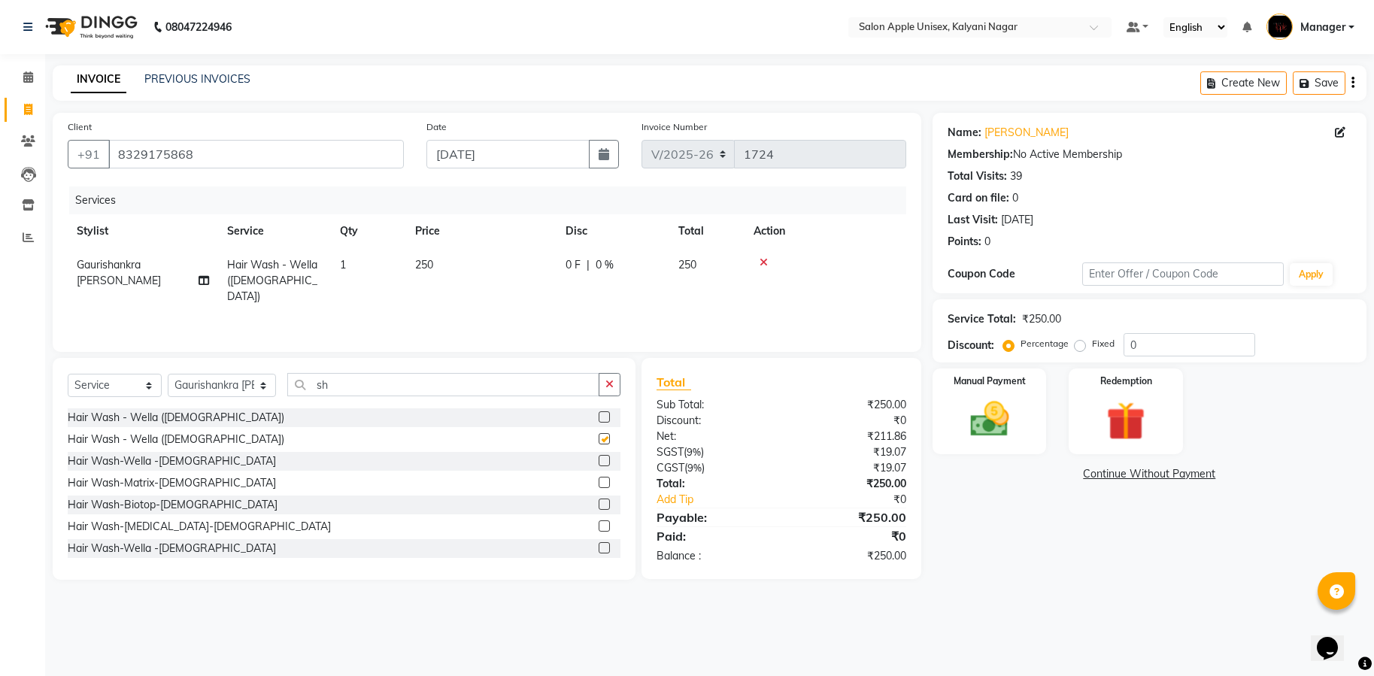
checkbox input "false"
click at [599, 545] on label at bounding box center [604, 547] width 11 height 11
click at [599, 545] on input "checkbox" at bounding box center [604, 549] width 10 height 10
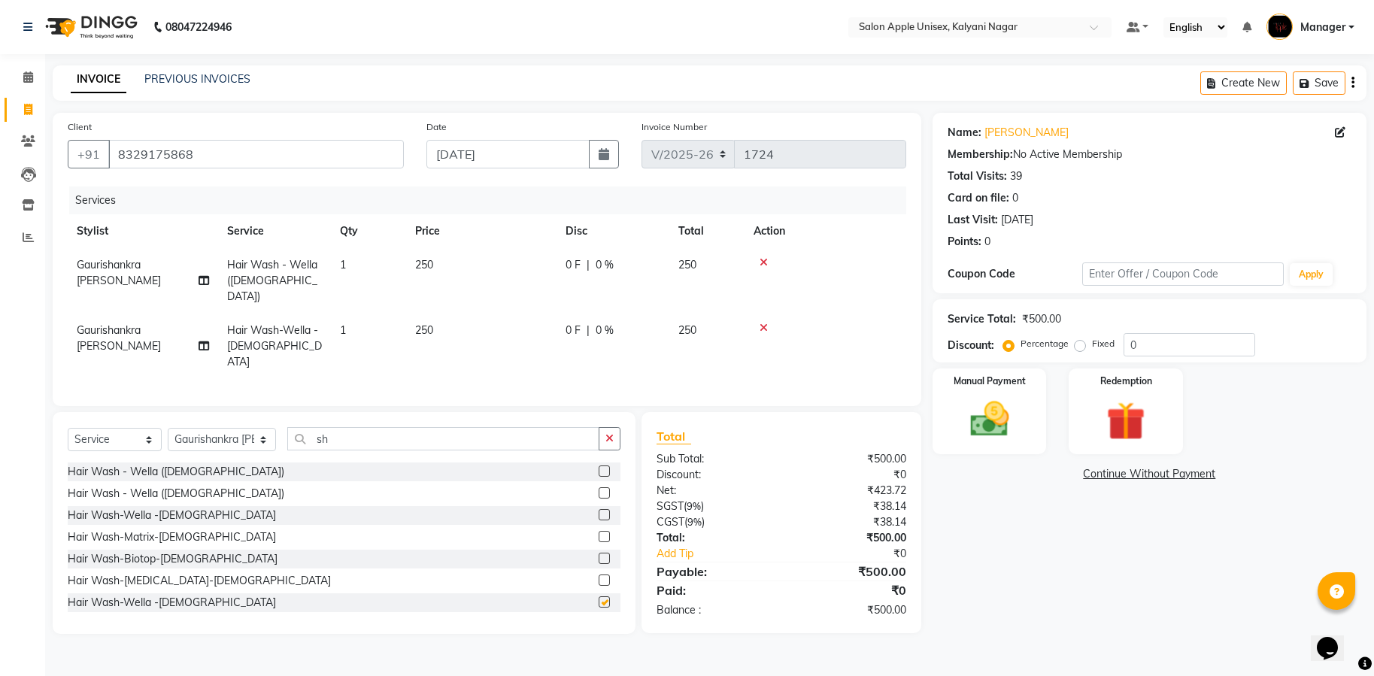
checkbox input "false"
click at [761, 323] on icon at bounding box center [763, 328] width 8 height 11
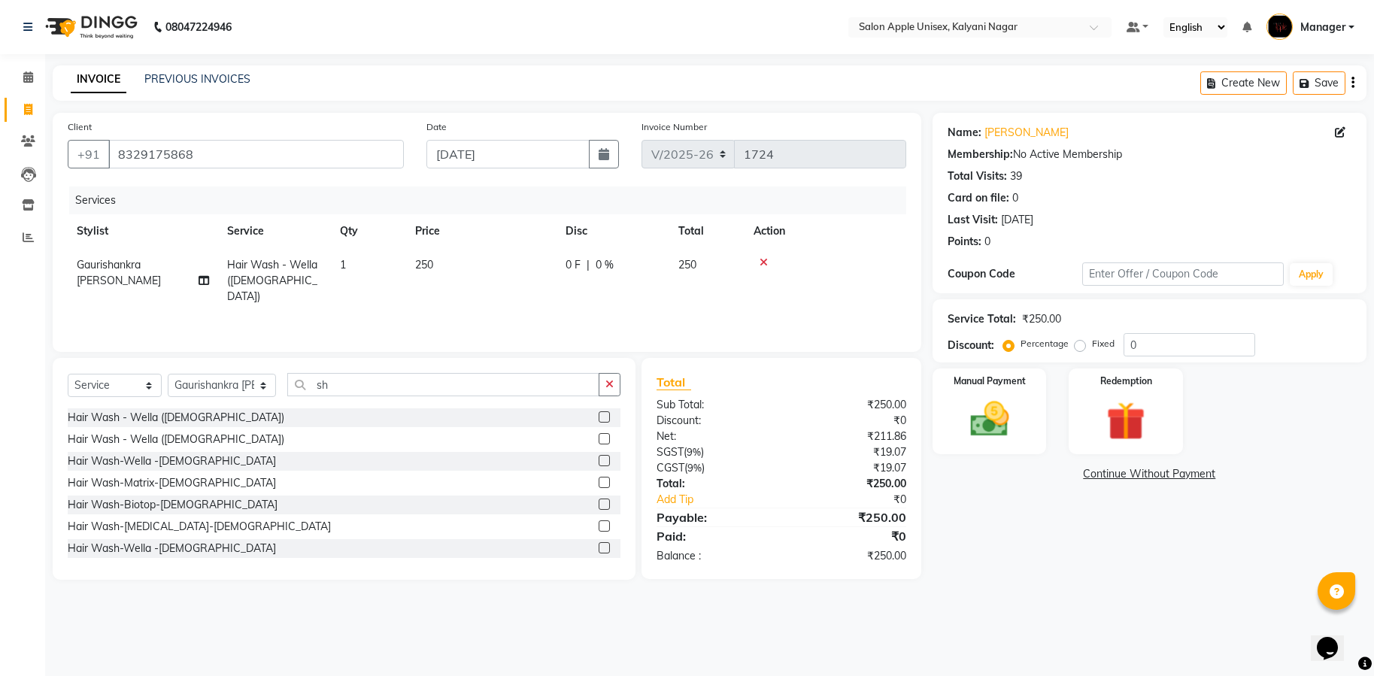
click at [761, 262] on icon at bounding box center [763, 262] width 8 height 11
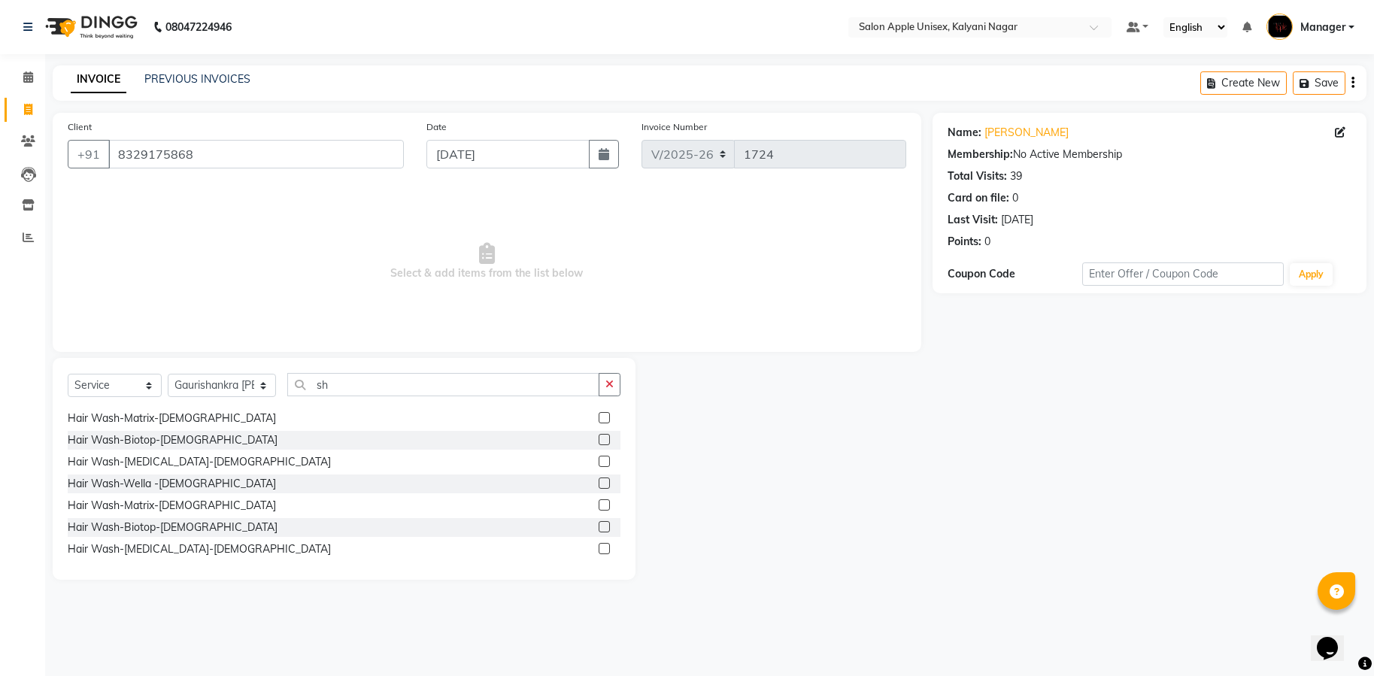
scroll to position [113, 0]
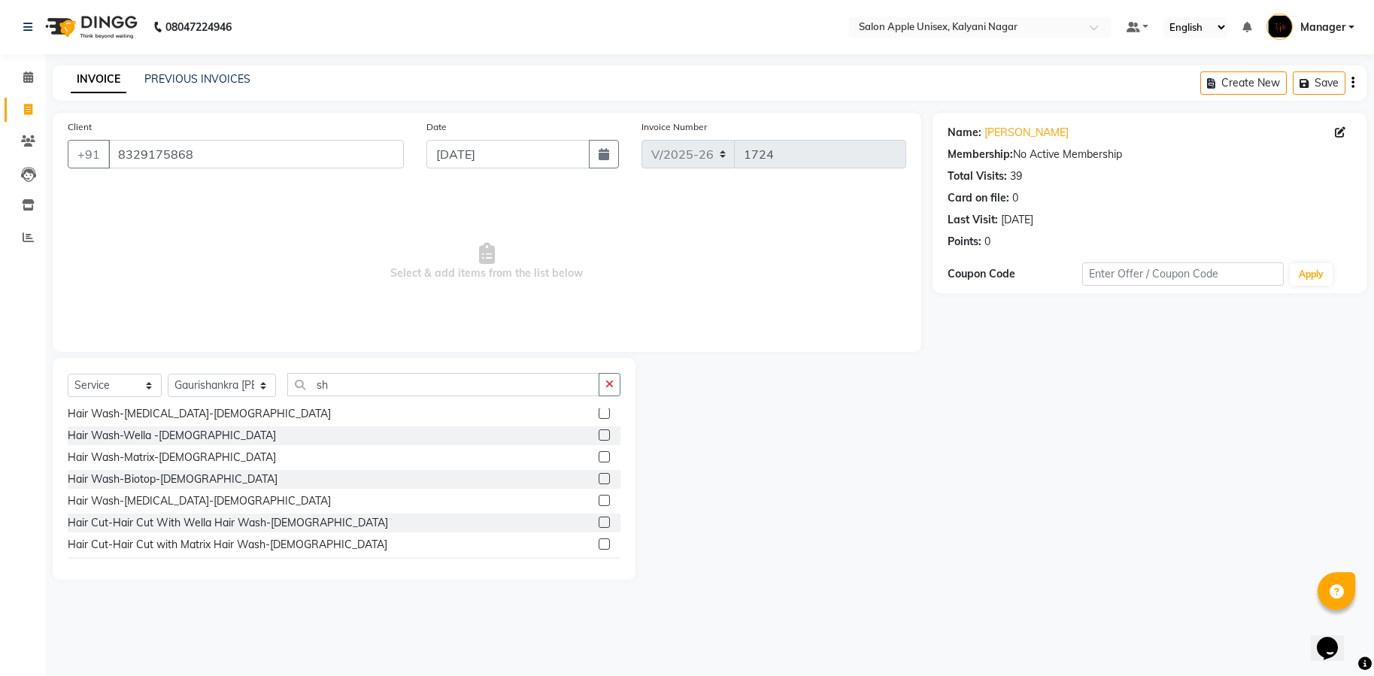
click at [599, 496] on label at bounding box center [604, 500] width 11 height 11
click at [599, 496] on input "checkbox" at bounding box center [604, 501] width 10 height 10
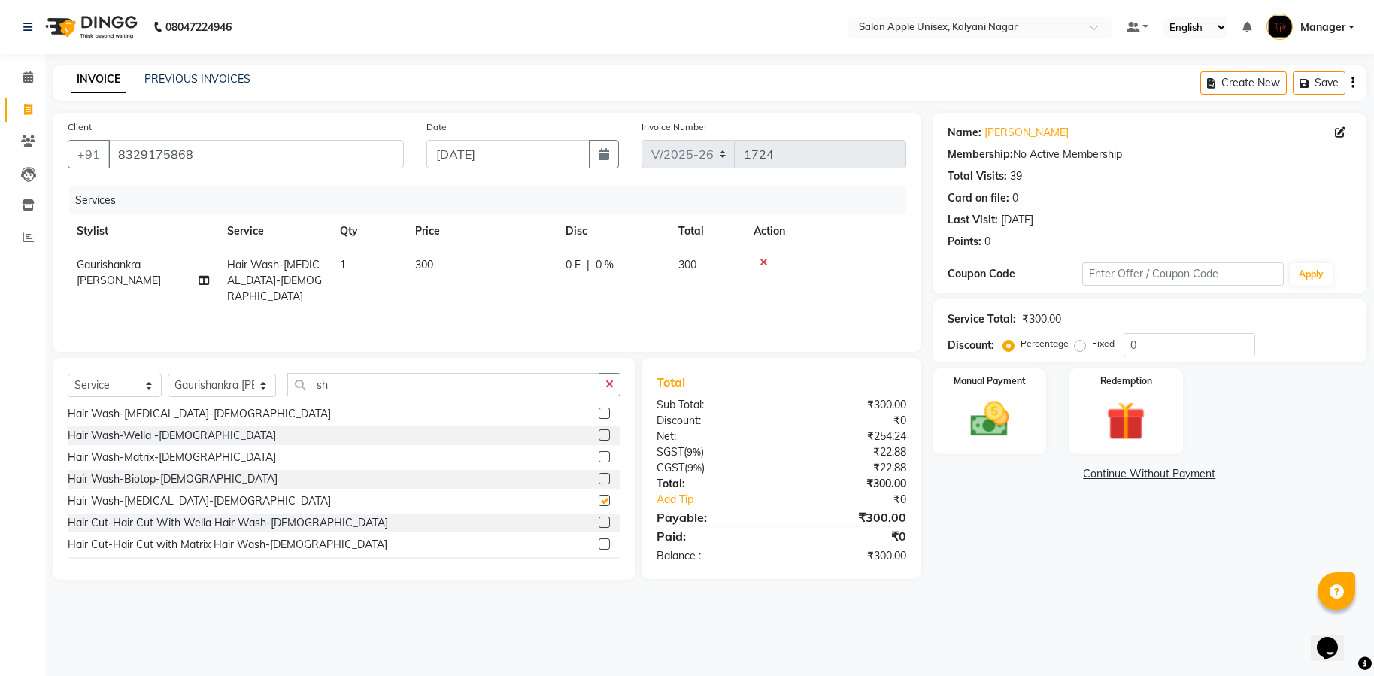
checkbox input "false"
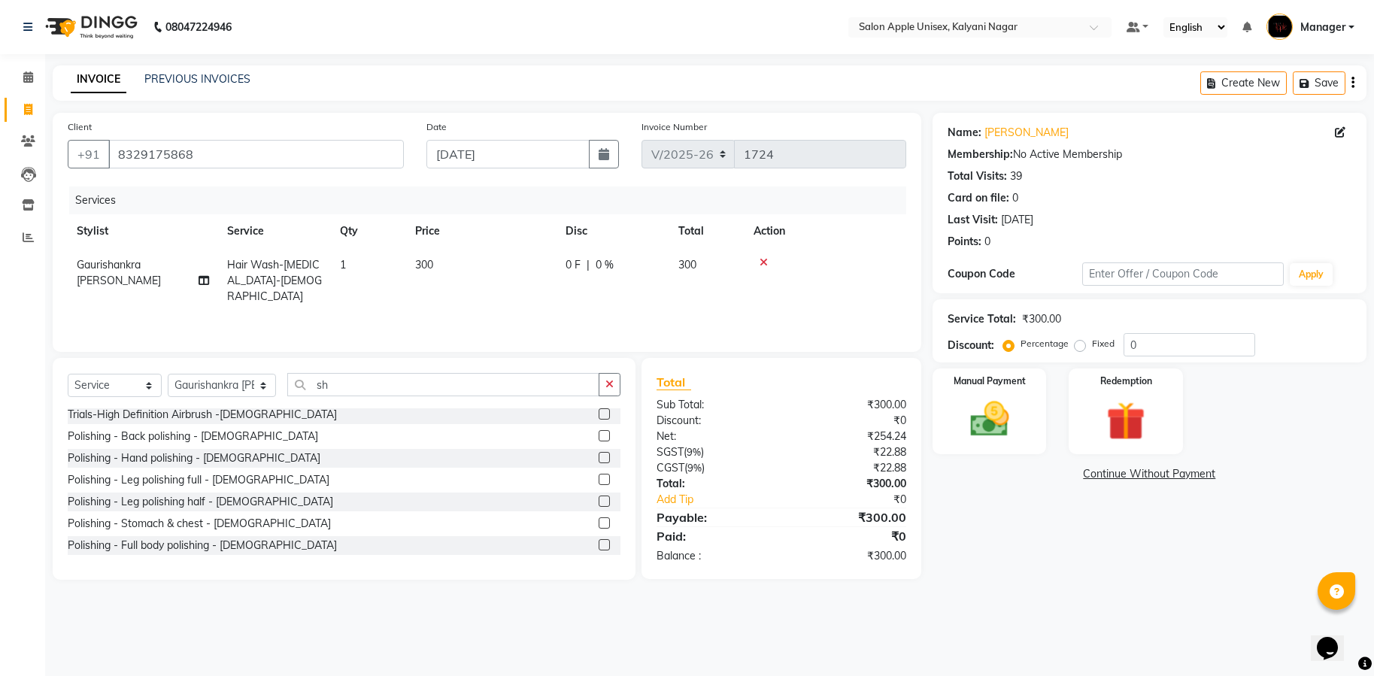
scroll to position [451, 0]
click at [599, 513] on label at bounding box center [604, 510] width 11 height 11
click at [599, 513] on input "checkbox" at bounding box center [604, 512] width 10 height 10
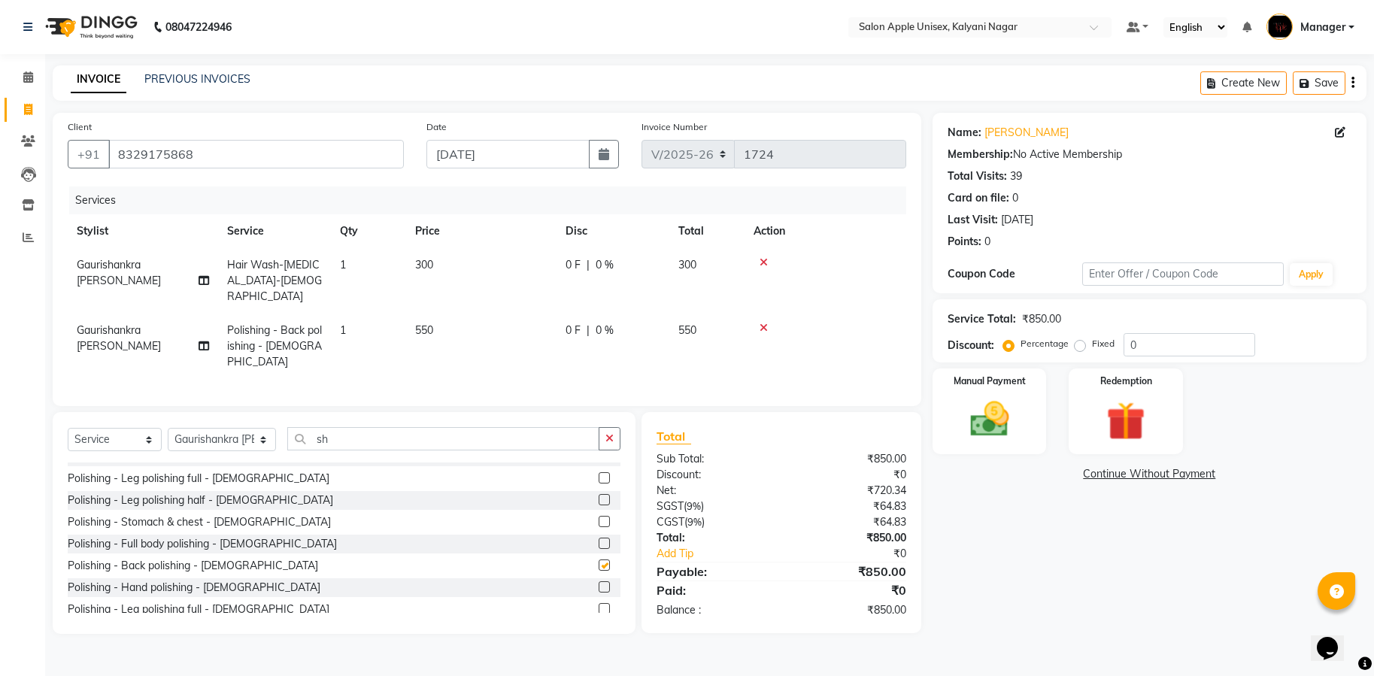
checkbox input "false"
click at [763, 323] on icon at bounding box center [763, 328] width 8 height 11
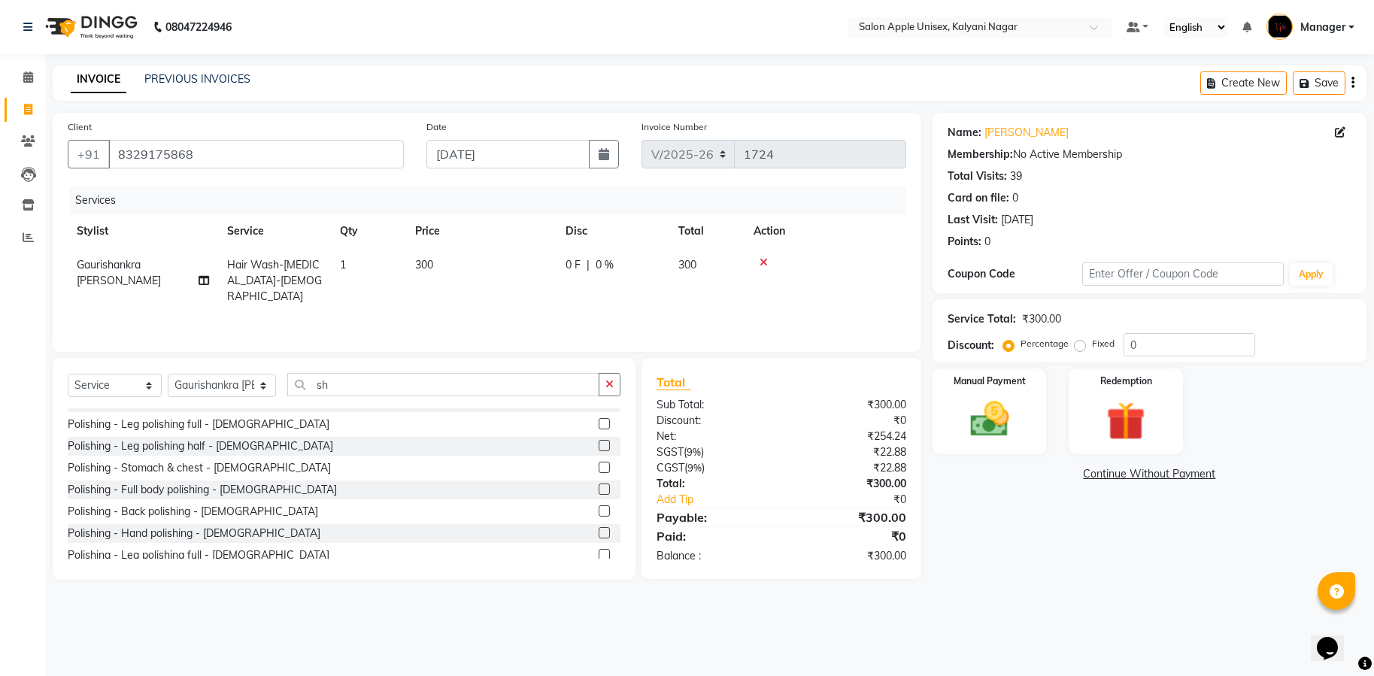
click at [759, 262] on icon at bounding box center [763, 262] width 8 height 11
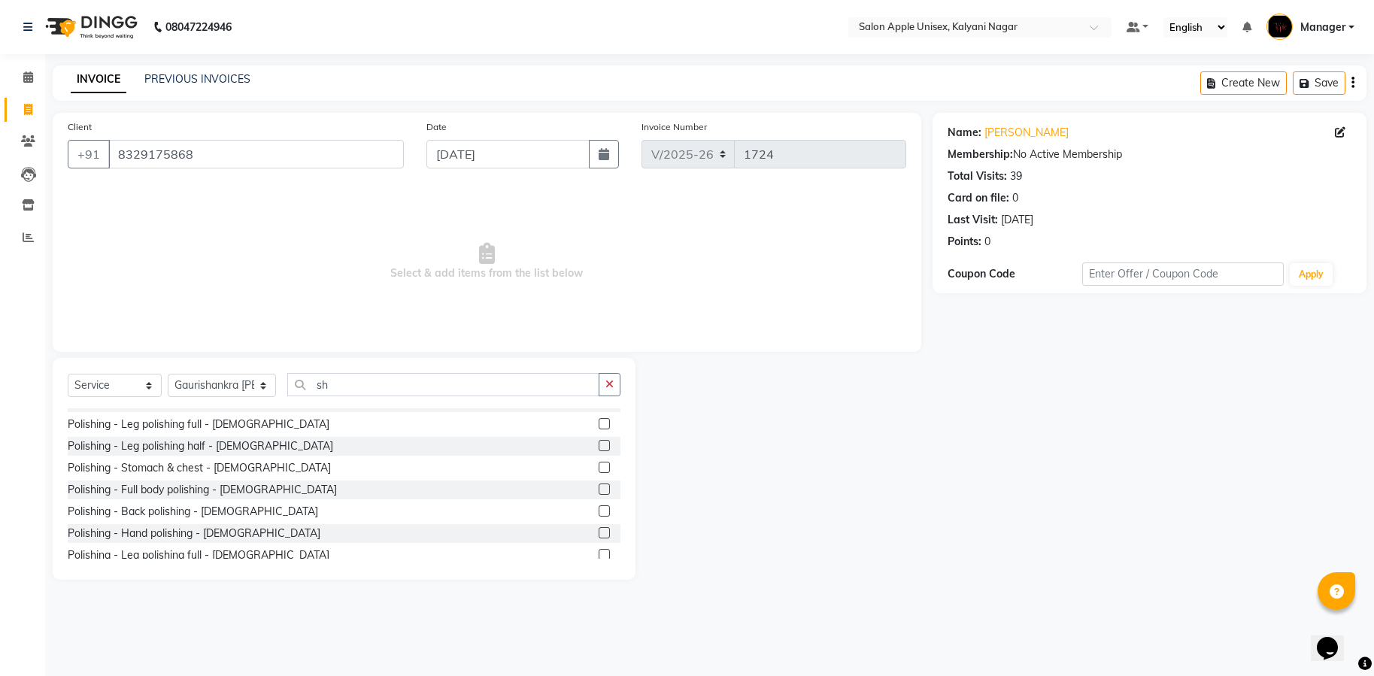
click at [599, 551] on label at bounding box center [604, 554] width 11 height 11
click at [599, 551] on input "checkbox" at bounding box center [604, 555] width 10 height 10
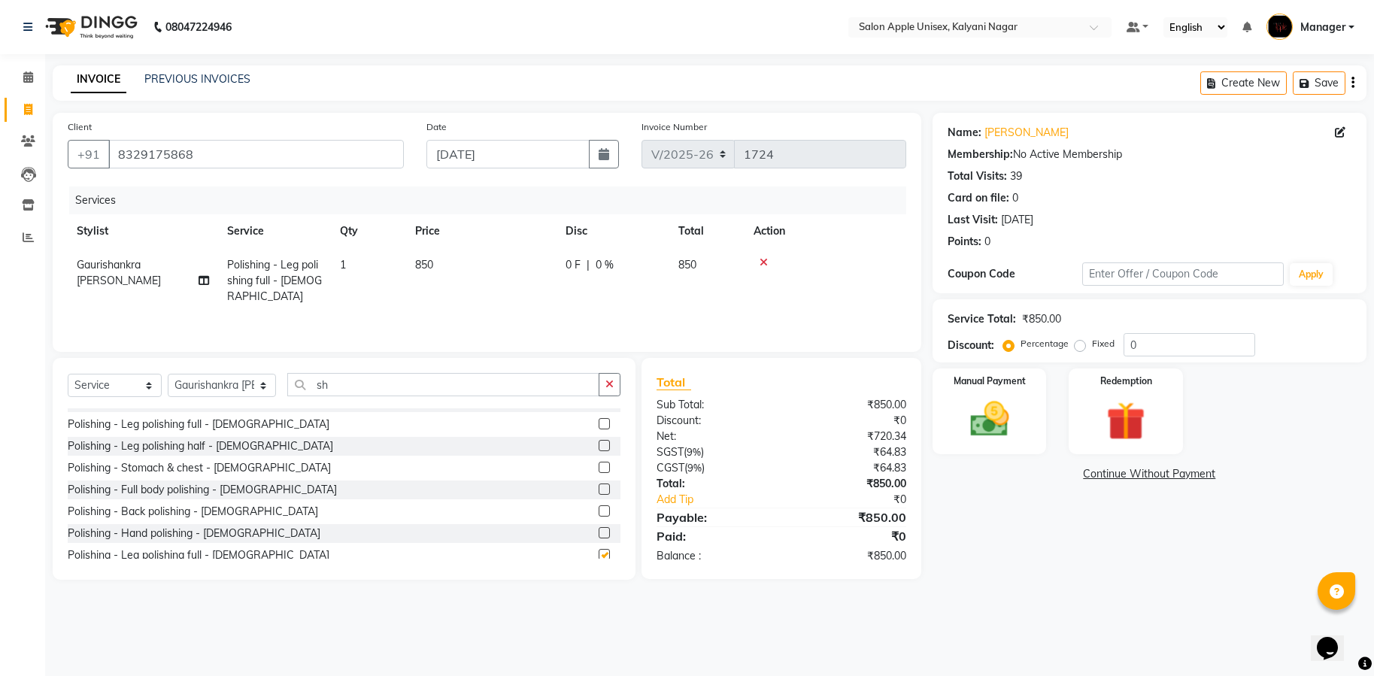
checkbox input "false"
click at [760, 259] on icon at bounding box center [763, 262] width 8 height 11
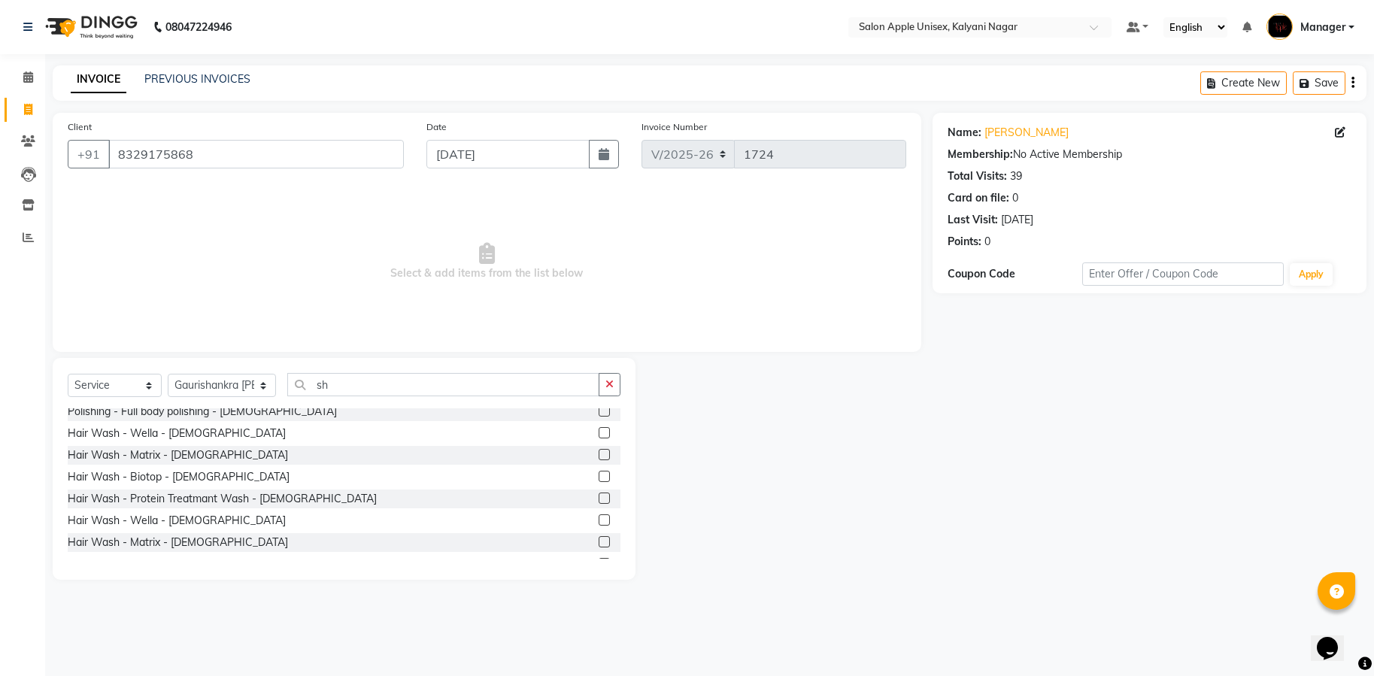
scroll to position [677, 0]
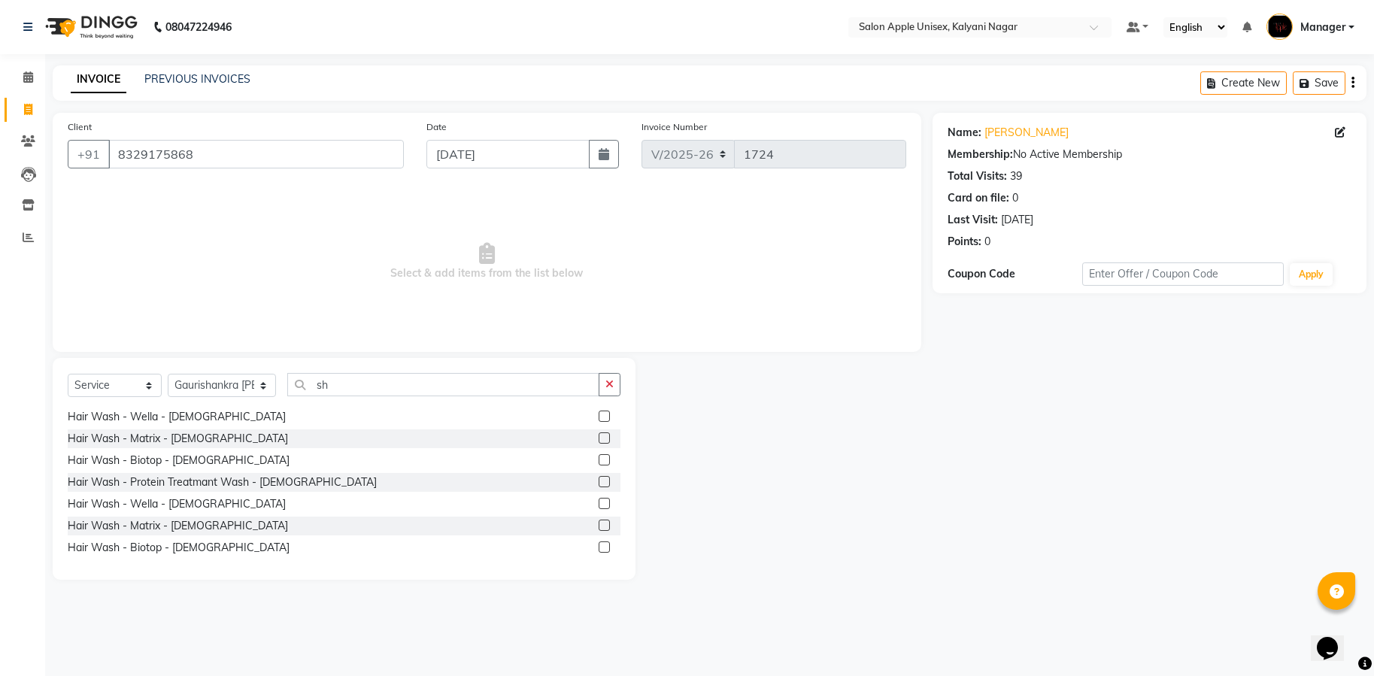
click at [549, 546] on div "Hair Wash - Biotop - Male" at bounding box center [344, 547] width 553 height 19
click at [599, 518] on div at bounding box center [610, 526] width 22 height 19
click at [599, 521] on label at bounding box center [604, 525] width 11 height 11
click at [599, 521] on input "checkbox" at bounding box center [604, 526] width 10 height 10
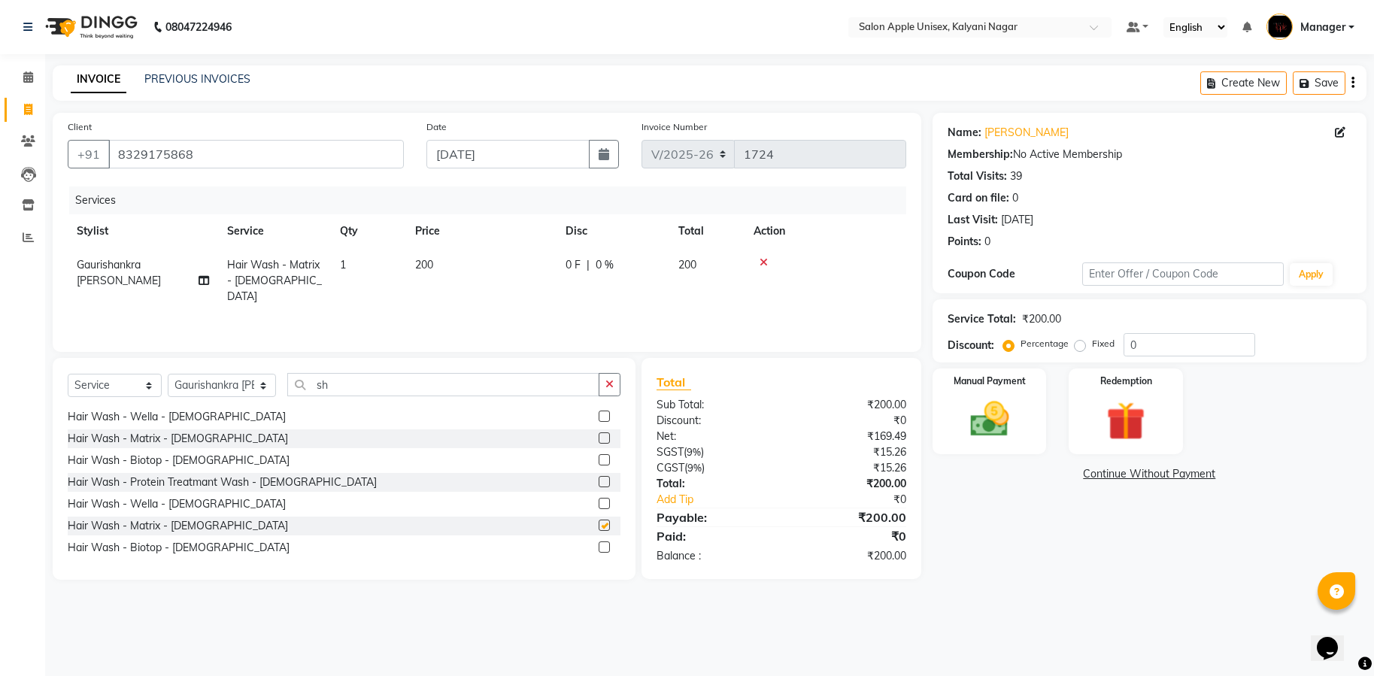
checkbox input "false"
click at [1008, 414] on img at bounding box center [988, 419] width 65 height 47
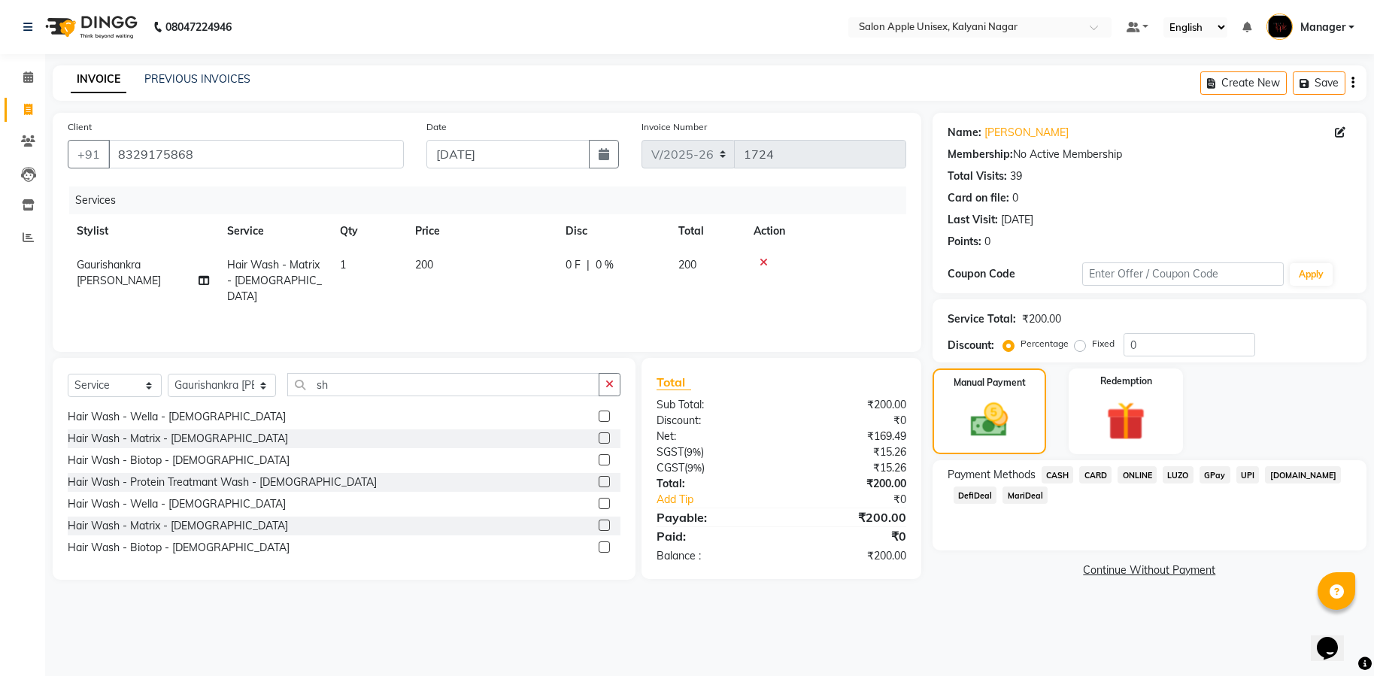
click at [1134, 477] on span "ONLINE" at bounding box center [1136, 474] width 39 height 17
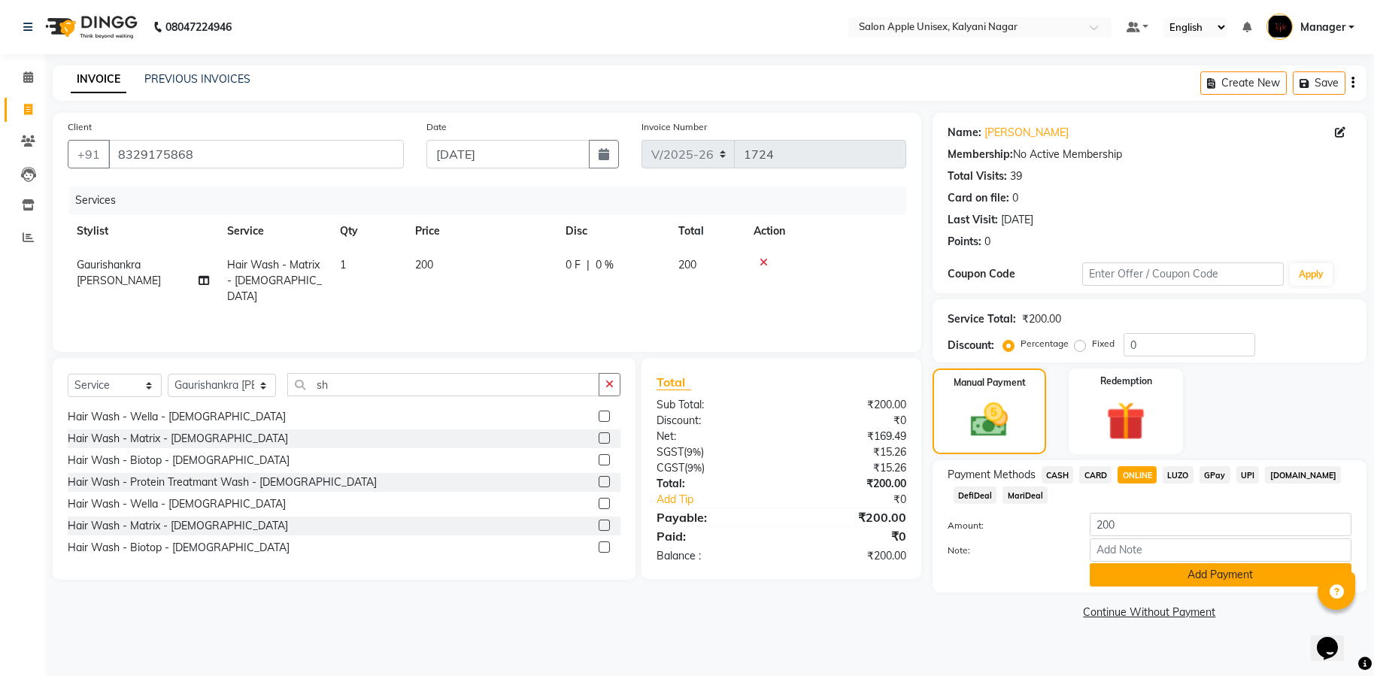
click at [1154, 574] on button "Add Payment" at bounding box center [1221, 574] width 262 height 23
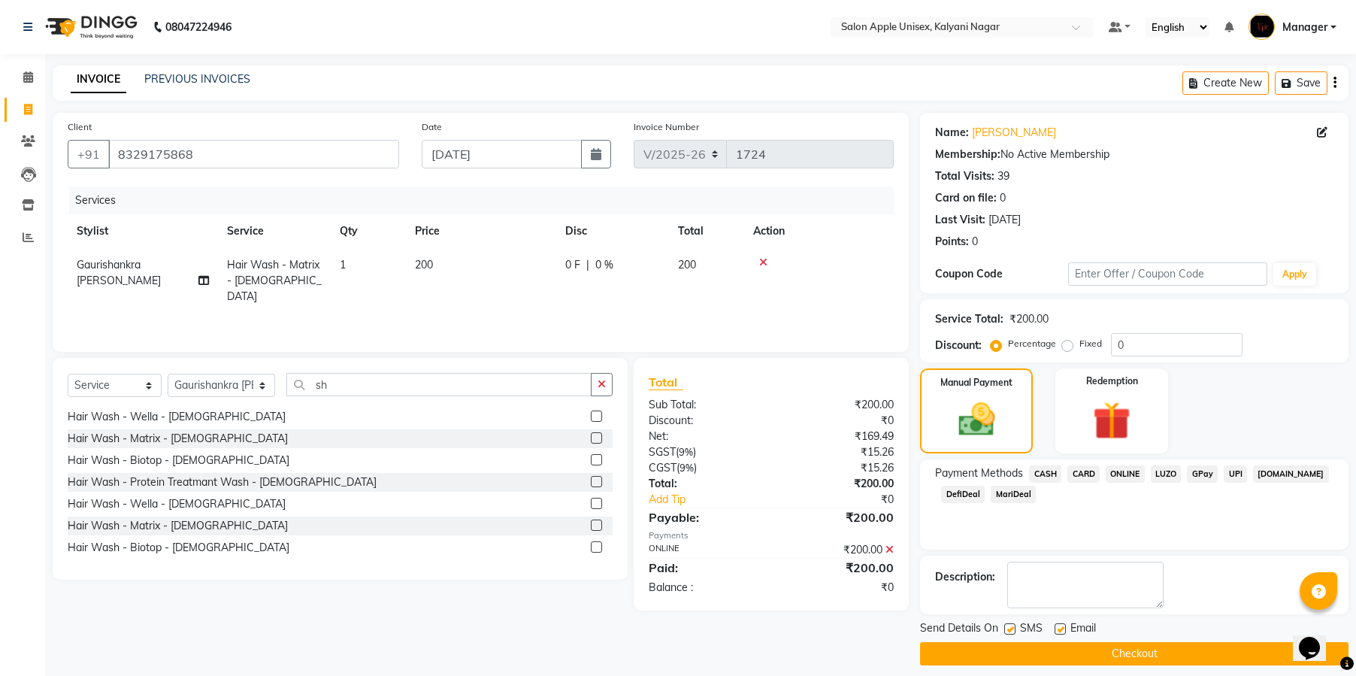
click at [1011, 633] on label at bounding box center [1010, 628] width 11 height 11
click at [1011, 633] on input "checkbox" at bounding box center [1010, 630] width 10 height 10
checkbox input "false"
click at [1063, 635] on div at bounding box center [1060, 631] width 10 height 16
click at [1060, 620] on div "Email" at bounding box center [1081, 629] width 53 height 19
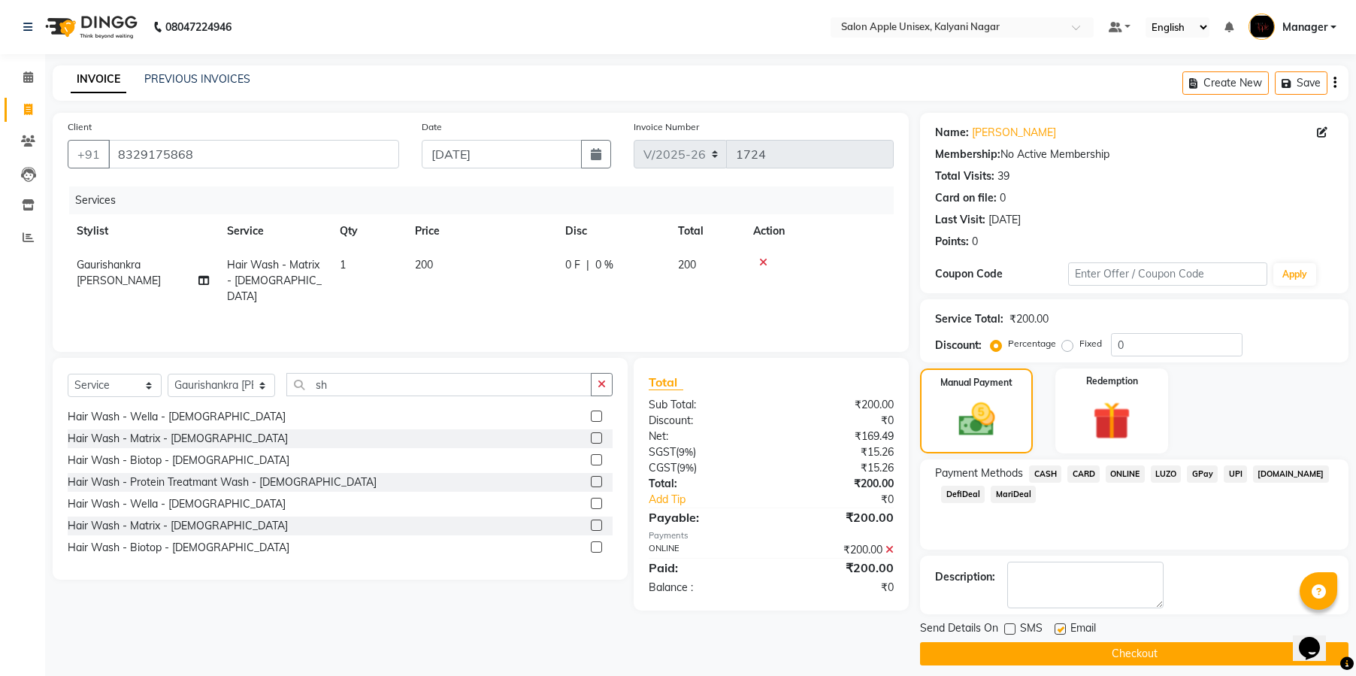
click at [1057, 627] on label at bounding box center [1060, 628] width 11 height 11
click at [1057, 627] on input "checkbox" at bounding box center [1060, 630] width 10 height 10
checkbox input "false"
click at [1118, 649] on button "Checkout" at bounding box center [1134, 653] width 429 height 23
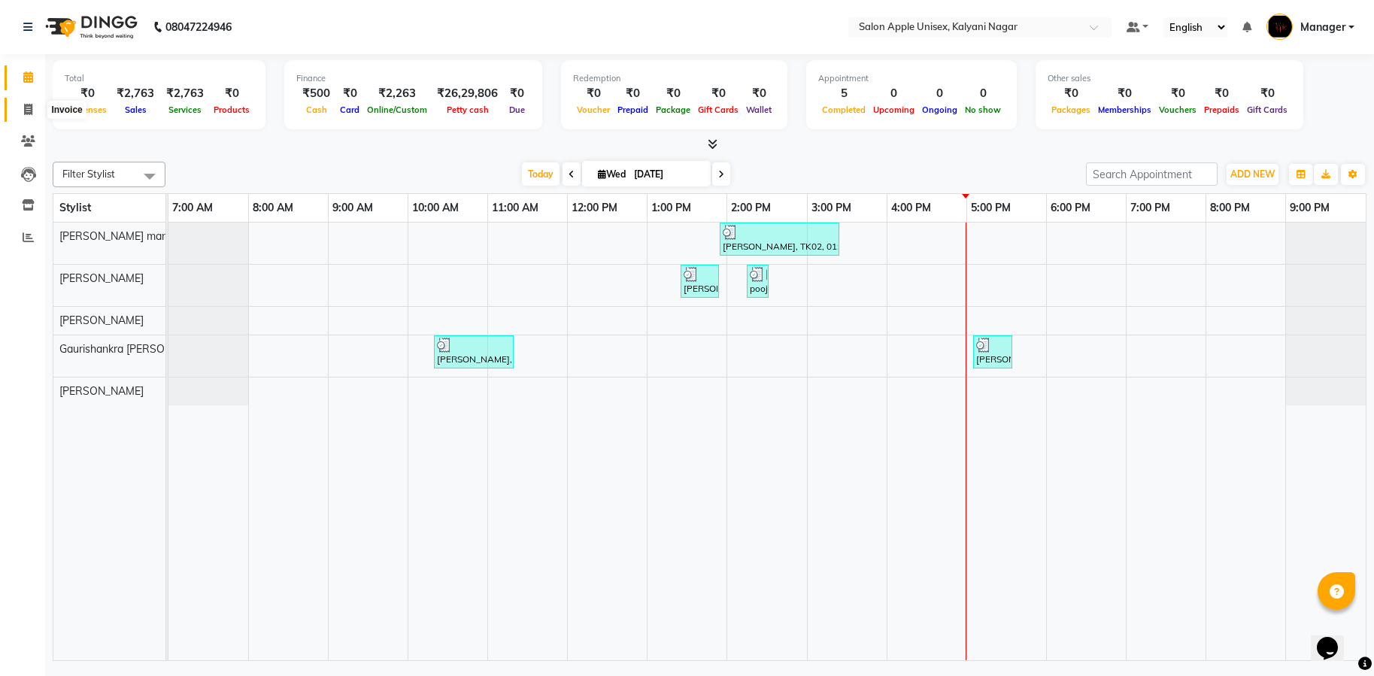
click at [27, 105] on icon at bounding box center [28, 109] width 8 height 11
select select "119"
select select "service"
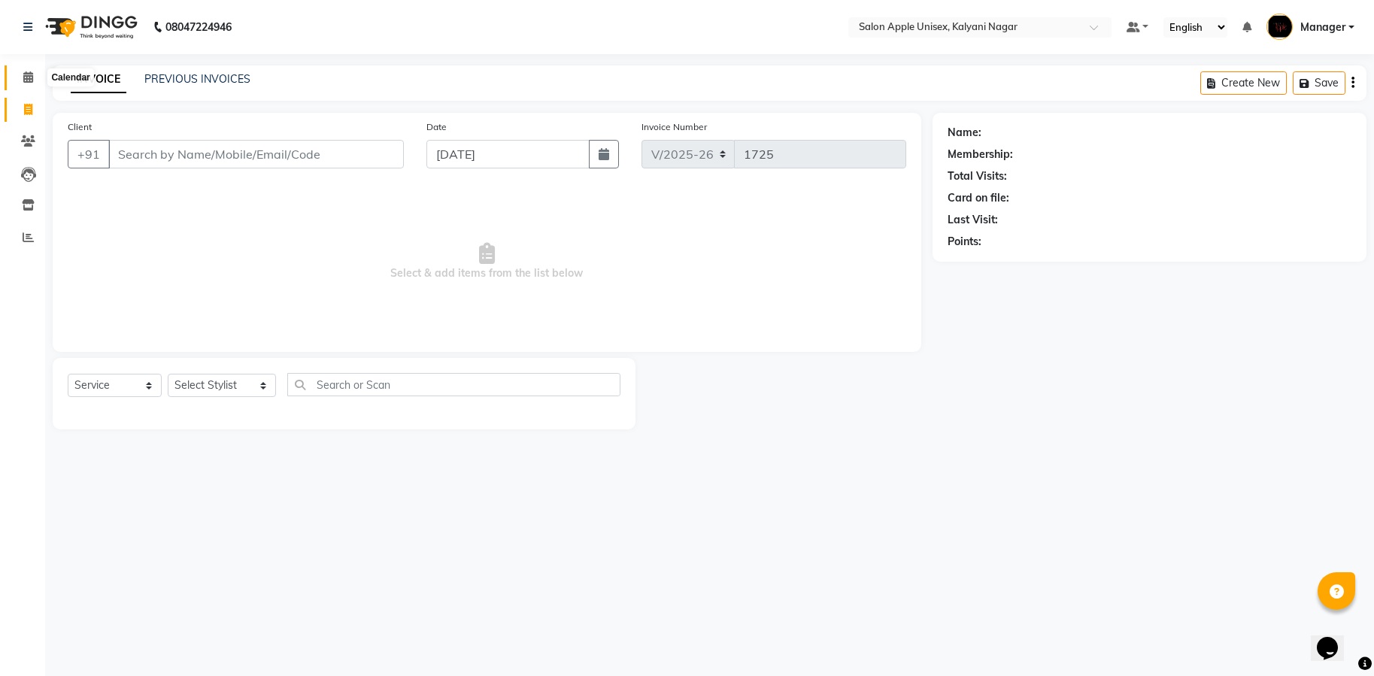
click at [32, 80] on icon at bounding box center [28, 76] width 10 height 11
